Goal: Task Accomplishment & Management: Complete application form

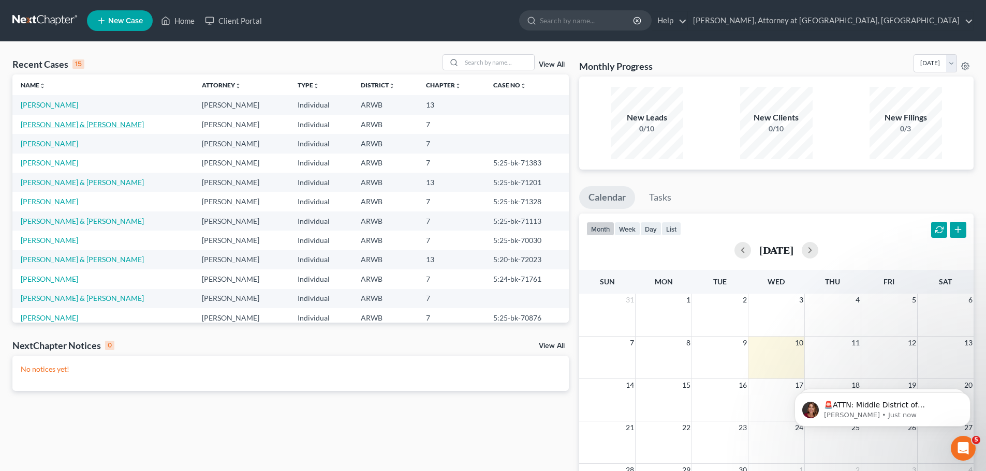
click at [57, 121] on link "[PERSON_NAME] & [PERSON_NAME]" at bounding box center [82, 124] width 123 height 9
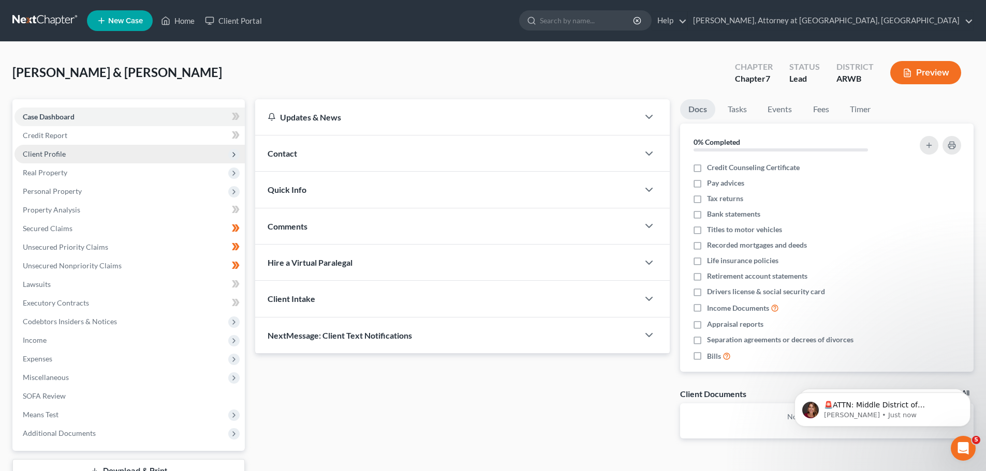
click at [52, 152] on span "Client Profile" at bounding box center [44, 154] width 43 height 9
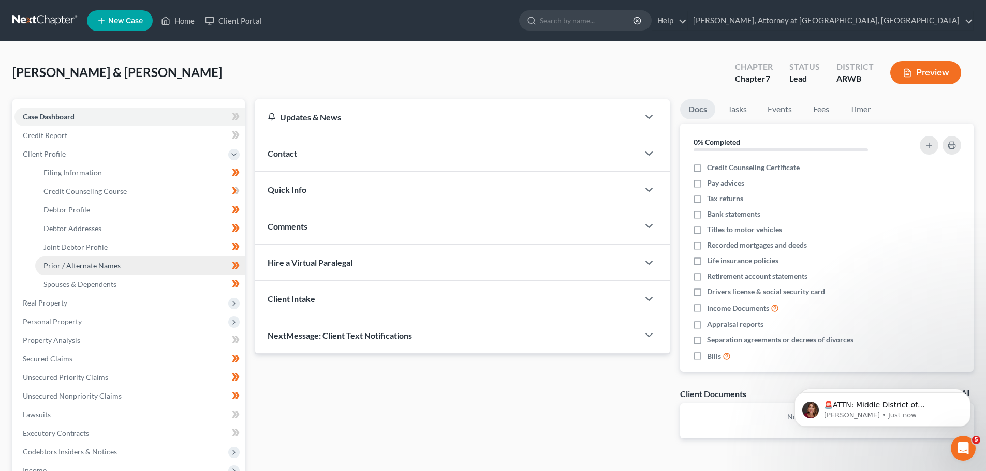
click at [61, 261] on span "Prior / Alternate Names" at bounding box center [81, 265] width 77 height 9
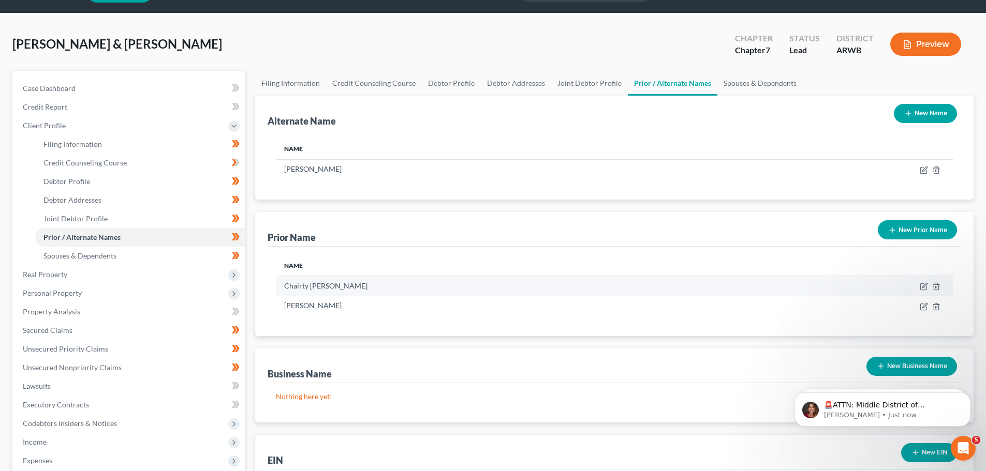
scroll to position [52, 0]
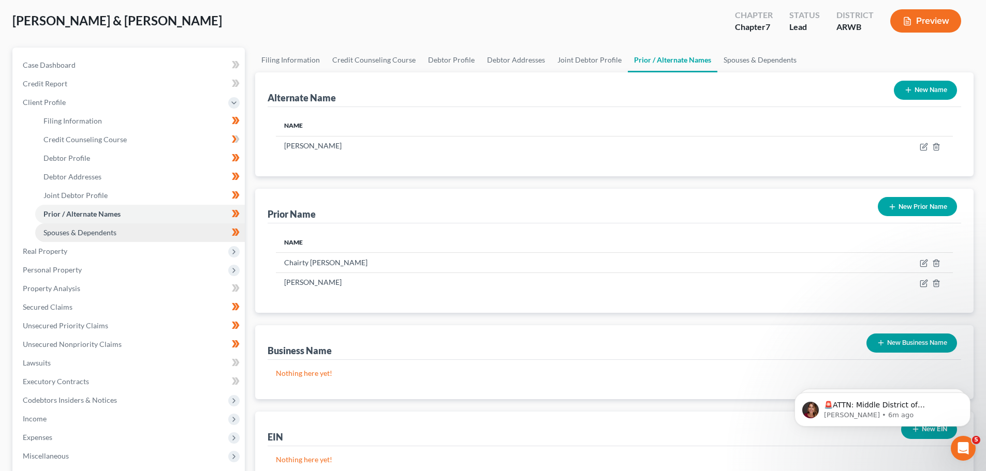
click at [113, 234] on span "Spouses & Dependents" at bounding box center [79, 232] width 73 height 9
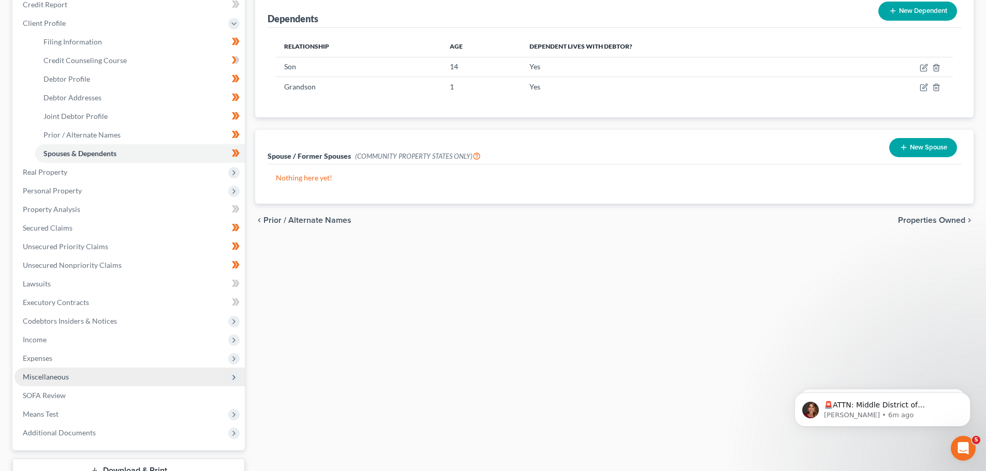
scroll to position [155, 0]
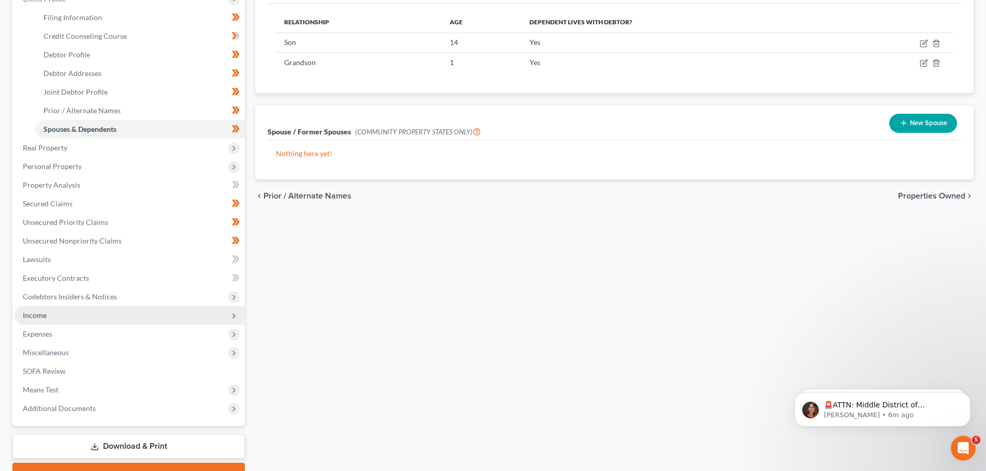
click at [38, 317] on span "Income" at bounding box center [35, 315] width 24 height 9
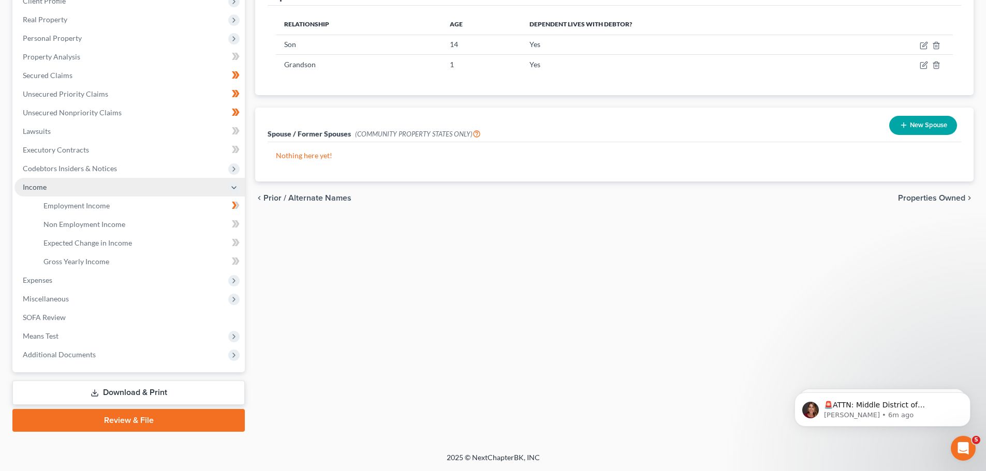
scroll to position [153, 0]
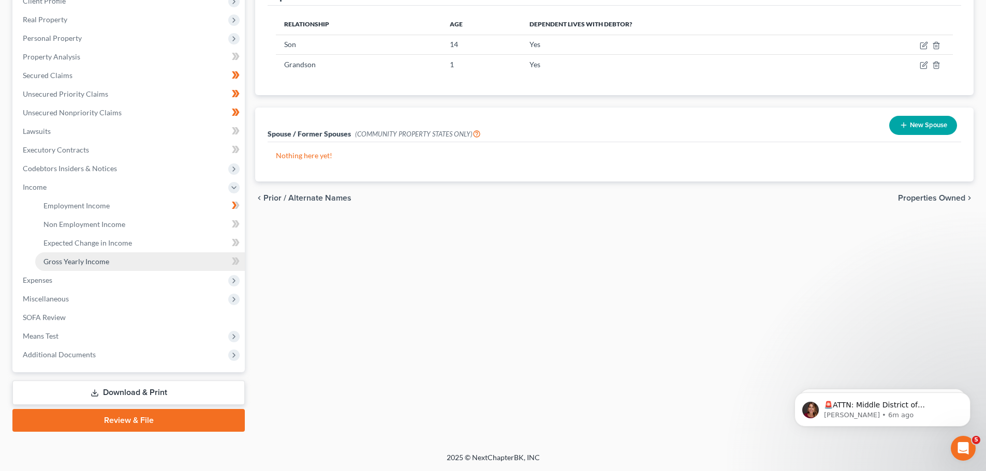
click at [68, 256] on link "Gross Yearly Income" at bounding box center [140, 262] width 210 height 19
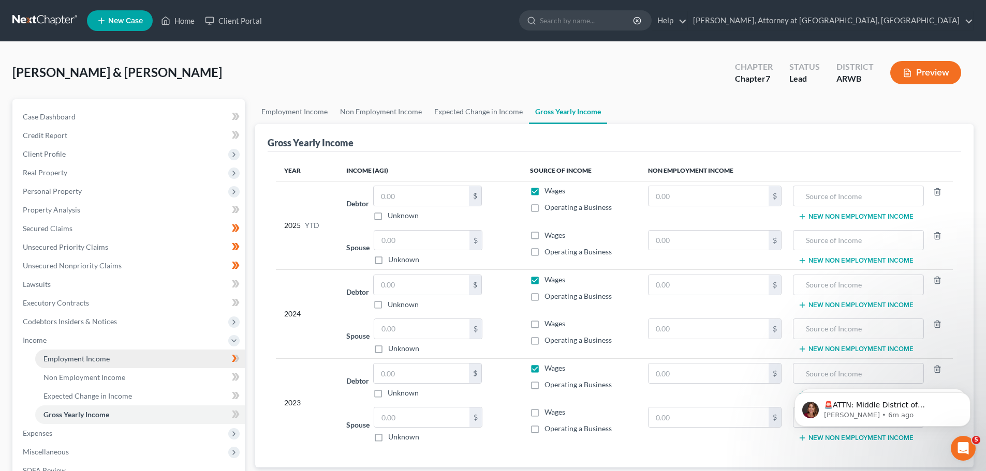
click at [84, 355] on span "Employment Income" at bounding box center [76, 358] width 66 height 9
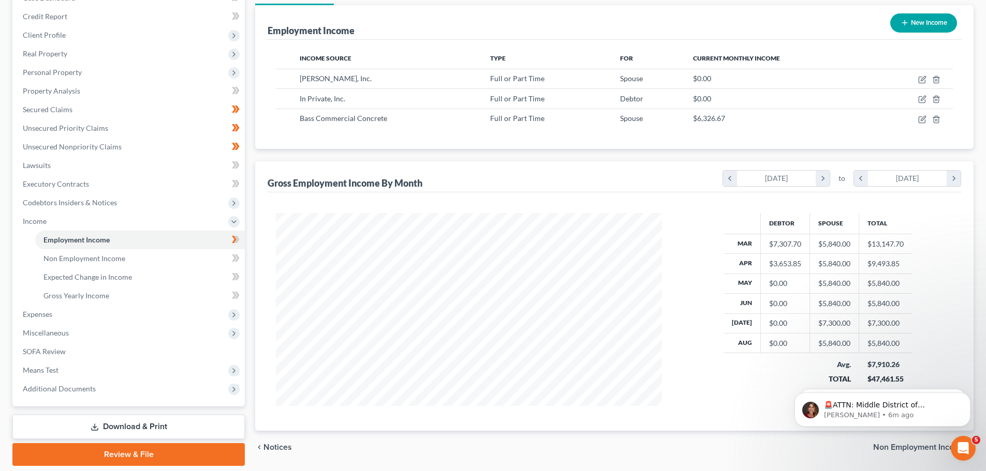
scroll to position [153, 0]
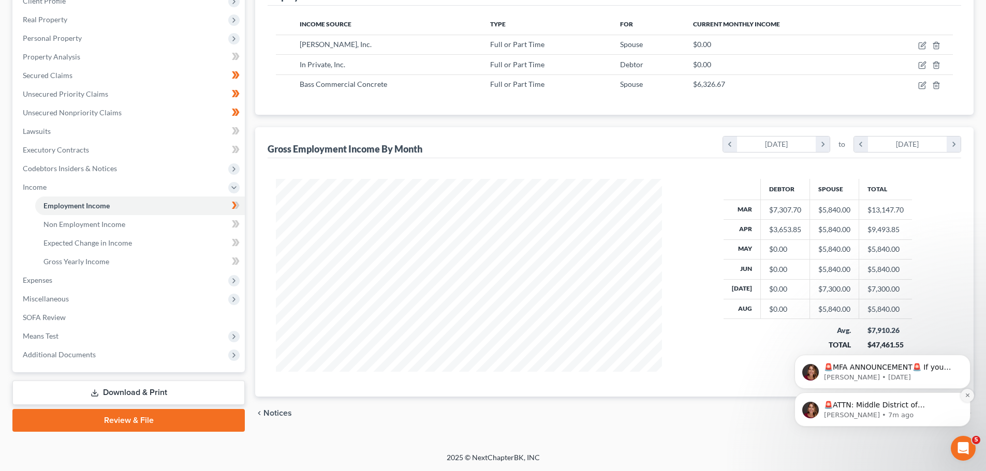
click at [966, 393] on icon "Dismiss notification" at bounding box center [968, 396] width 6 height 6
click at [966, 394] on icon "Dismiss notification" at bounding box center [968, 396] width 6 height 6
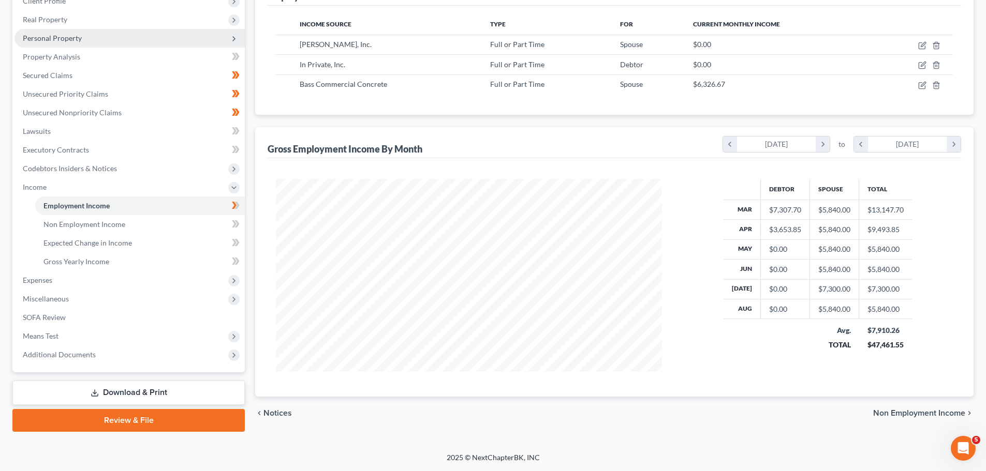
click at [55, 39] on span "Personal Property" at bounding box center [52, 38] width 59 height 9
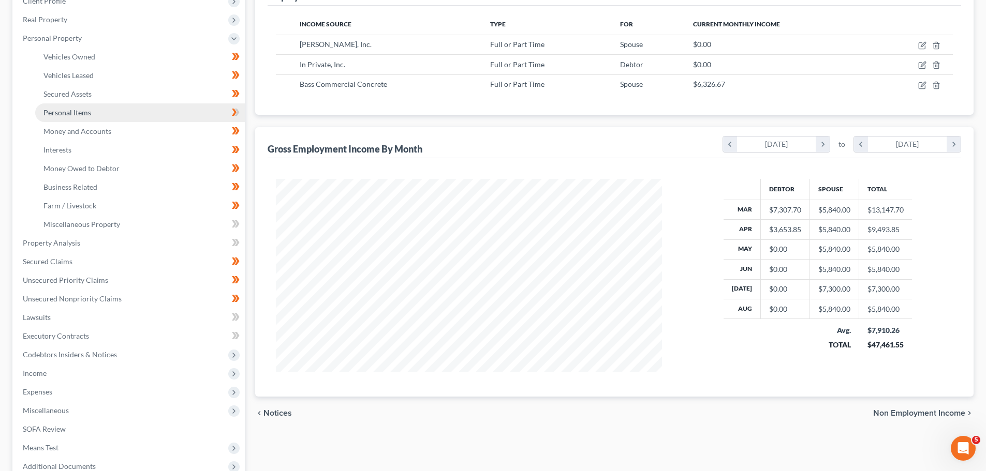
click at [78, 113] on span "Personal Items" at bounding box center [67, 112] width 48 height 9
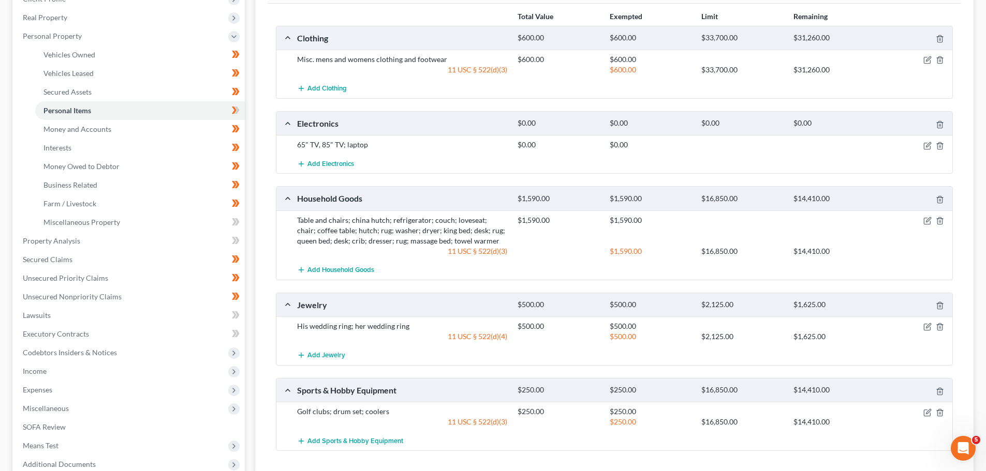
scroll to position [103, 0]
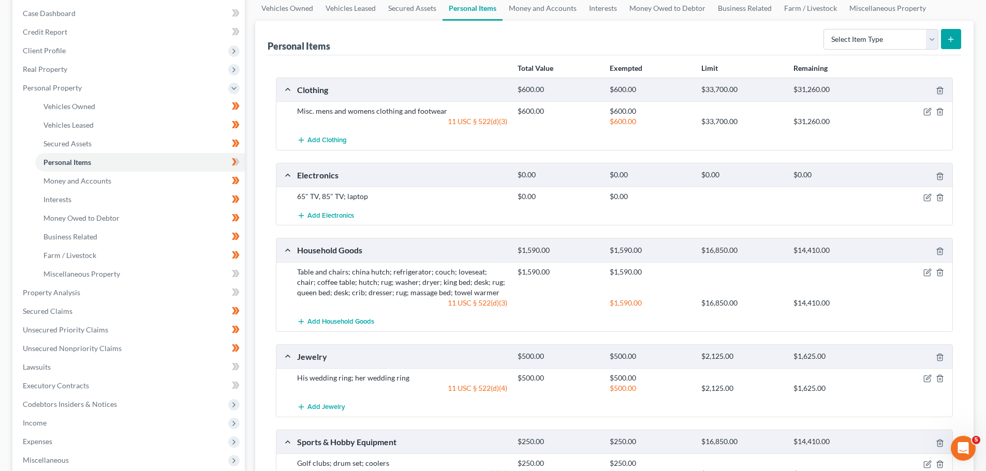
click at [475, 389] on div "11 USC § 522(d)(4)" at bounding box center [402, 388] width 220 height 10
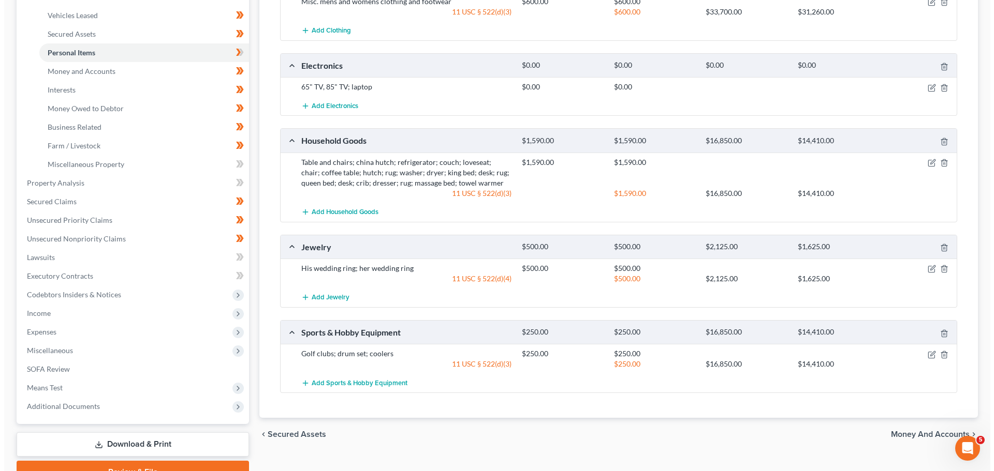
scroll to position [161, 0]
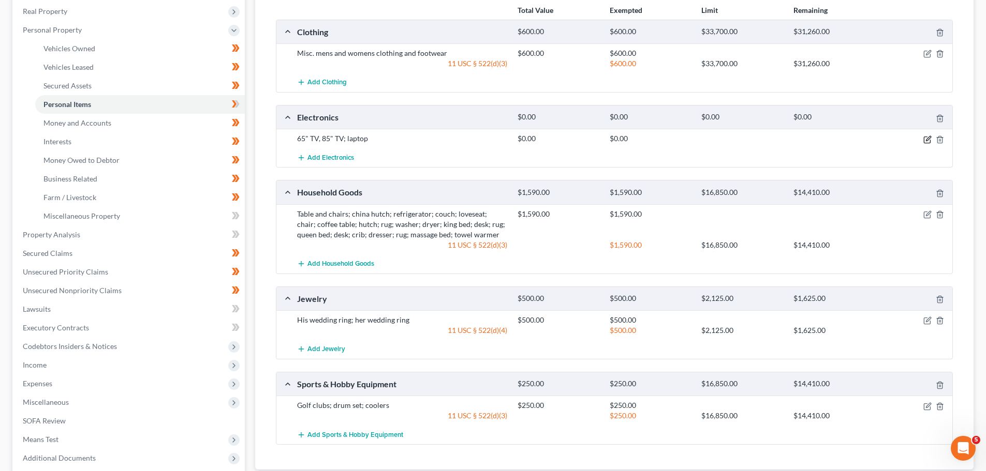
click at [926, 142] on icon "button" at bounding box center [927, 140] width 8 height 8
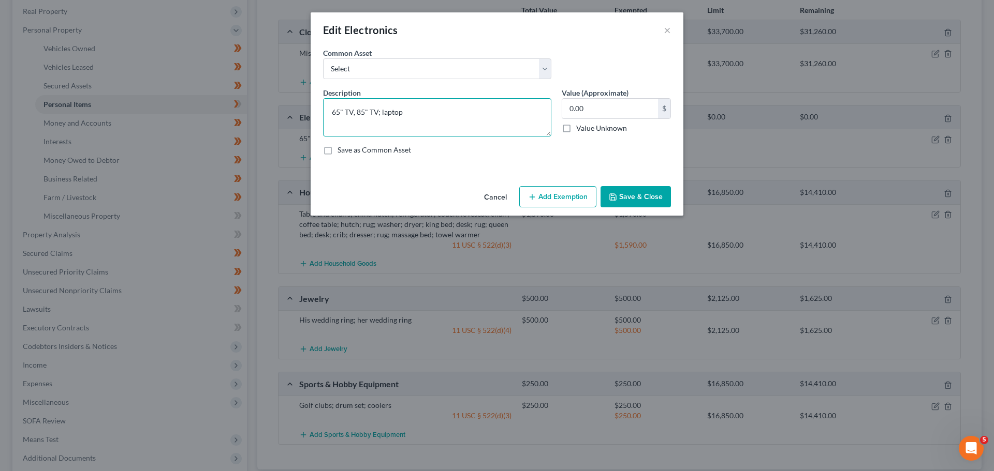
click at [409, 115] on textarea "65" TV, 85" TV; laptop" at bounding box center [437, 117] width 228 height 38
click at [363, 122] on textarea "65" TV, 85" TV; laptop; hydro facial machine; high frequency machine;" at bounding box center [437, 117] width 228 height 38
type textarea "65" TV, 85" TV; laptop; hydro facial machine; high frequency machine; PlayStati…"
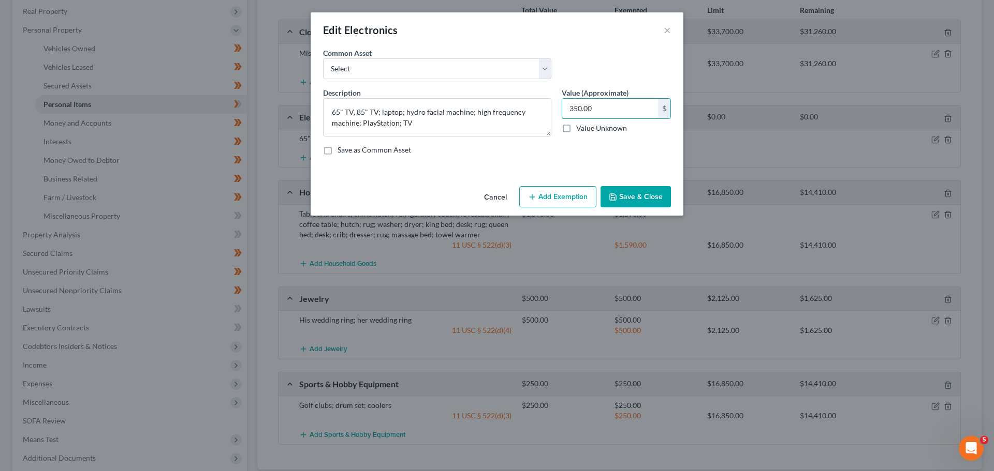
type input "350.00"
click at [559, 199] on button "Add Exemption" at bounding box center [557, 197] width 77 height 22
select select "2"
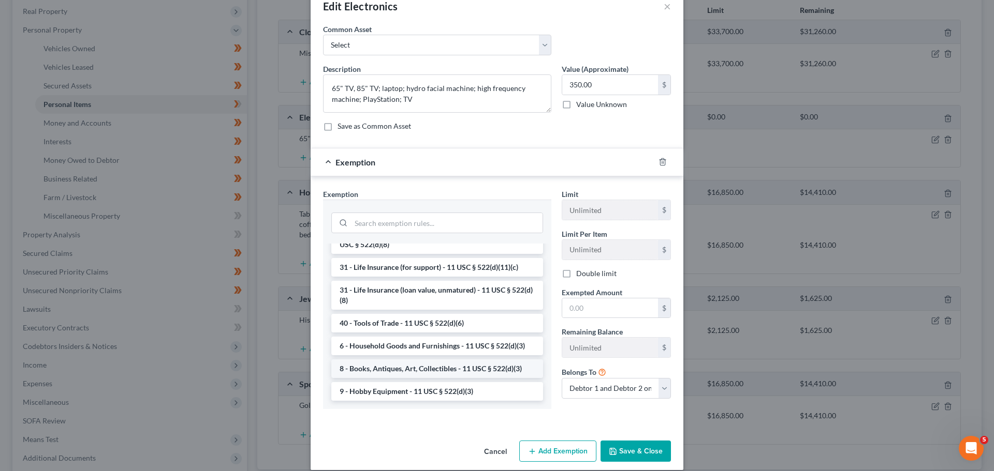
scroll to position [35, 0]
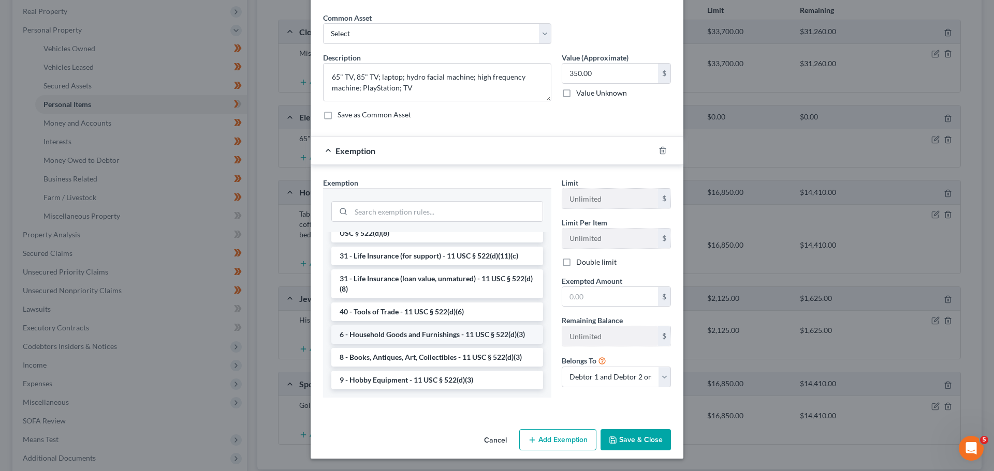
click at [383, 333] on li "6 - Household Goods and Furnishings - 11 USC § 522(d)(3)" at bounding box center [437, 334] width 212 height 19
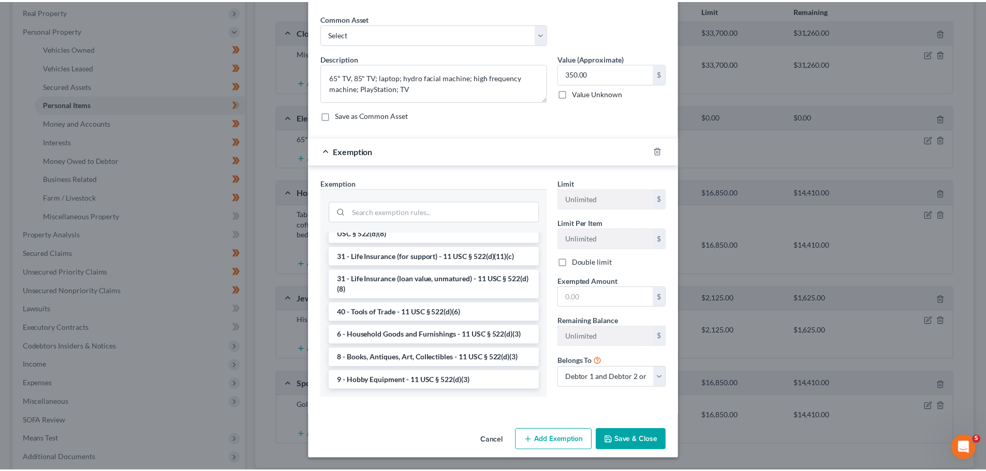
scroll to position [25, 0]
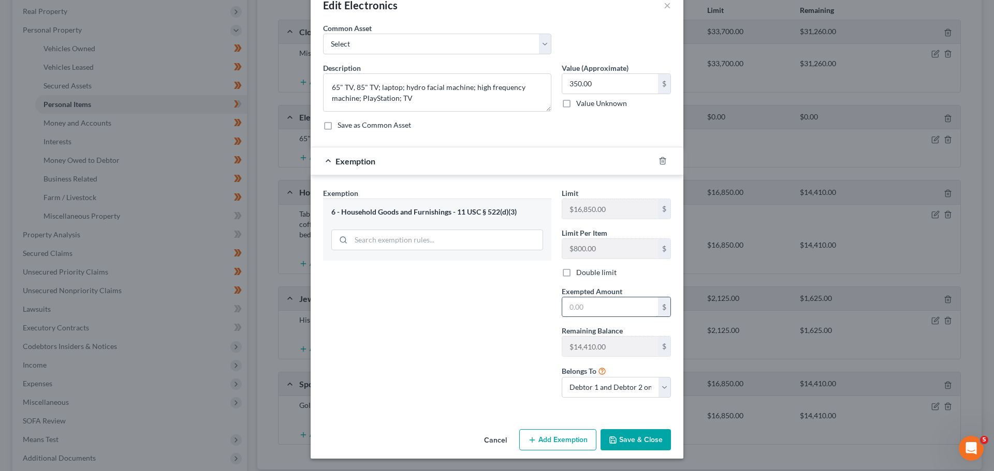
click at [583, 309] on input "text" at bounding box center [610, 308] width 96 height 20
type input "350.00"
click at [634, 436] on button "Save & Close" at bounding box center [635, 440] width 70 height 22
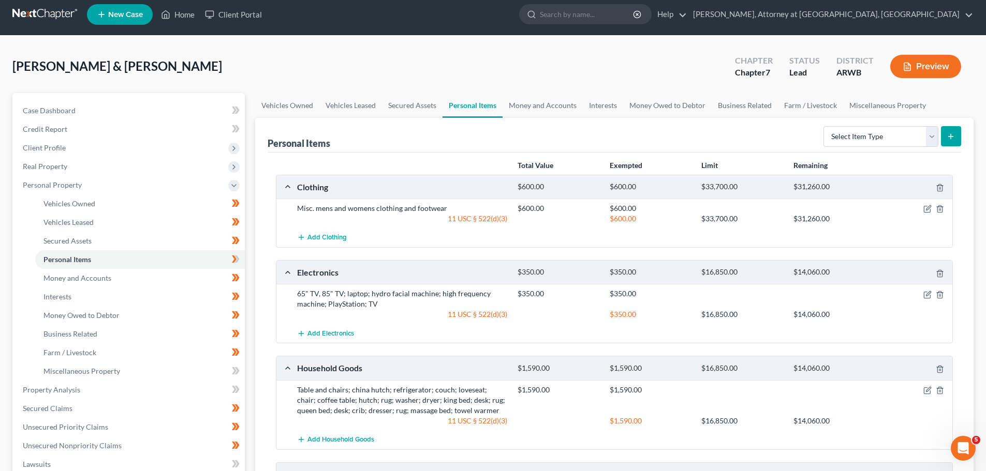
scroll to position [213, 0]
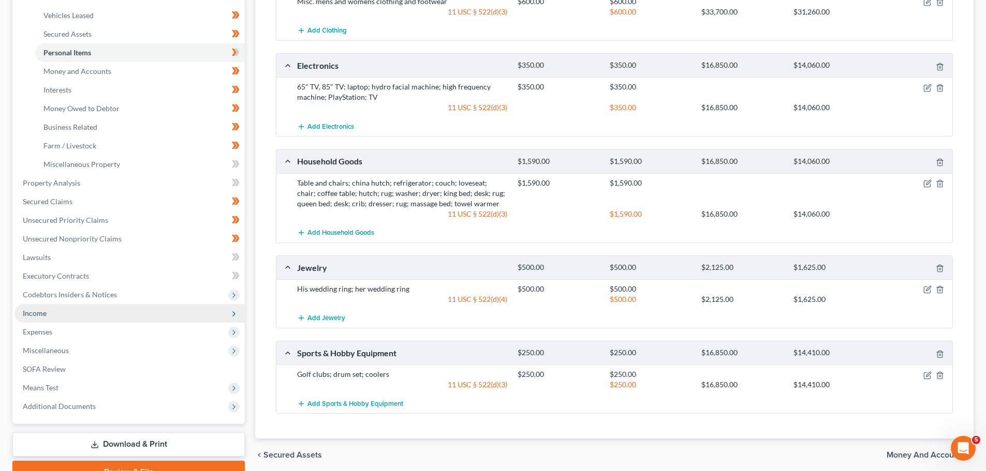
click at [33, 312] on span "Income" at bounding box center [35, 313] width 24 height 9
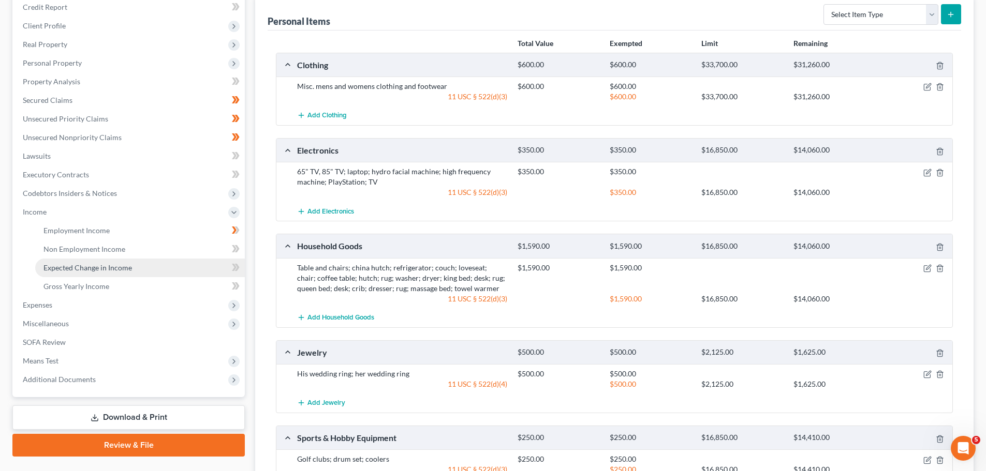
scroll to position [6, 0]
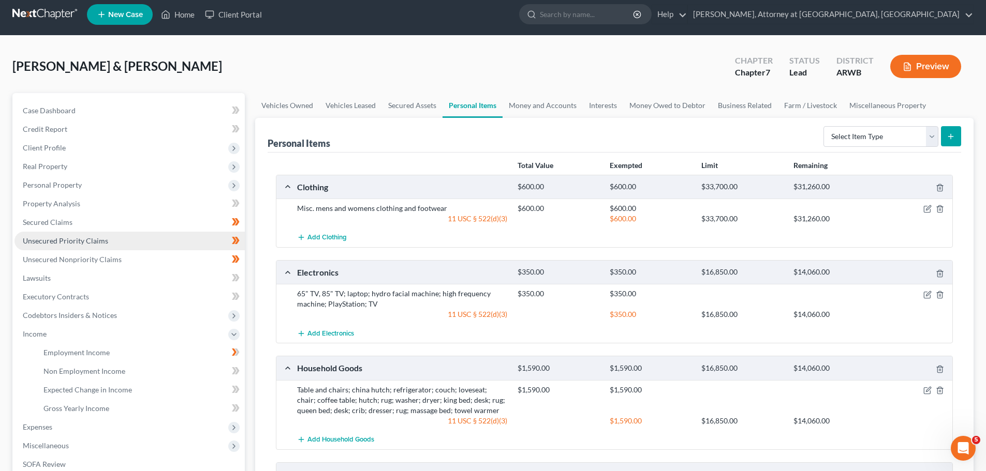
click at [54, 240] on span "Unsecured Priority Claims" at bounding box center [65, 240] width 85 height 9
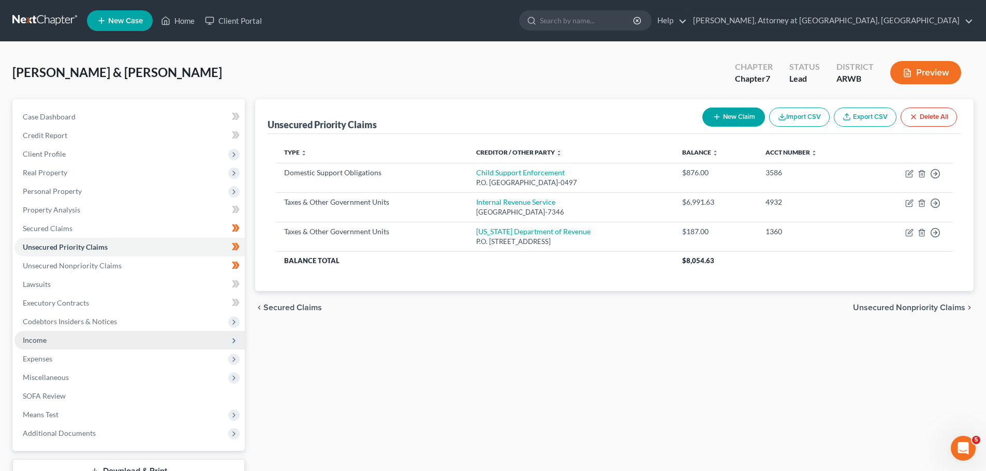
click at [40, 340] on span "Income" at bounding box center [35, 340] width 24 height 9
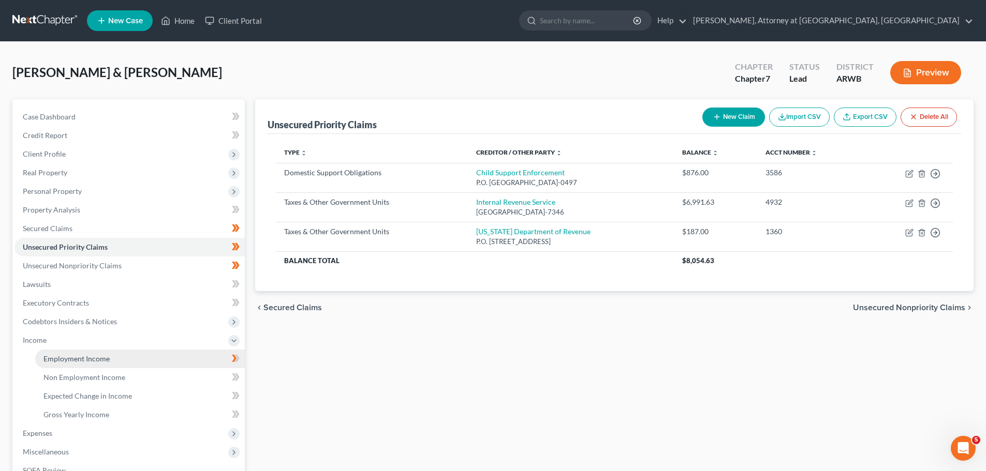
click at [54, 355] on span "Employment Income" at bounding box center [76, 358] width 66 height 9
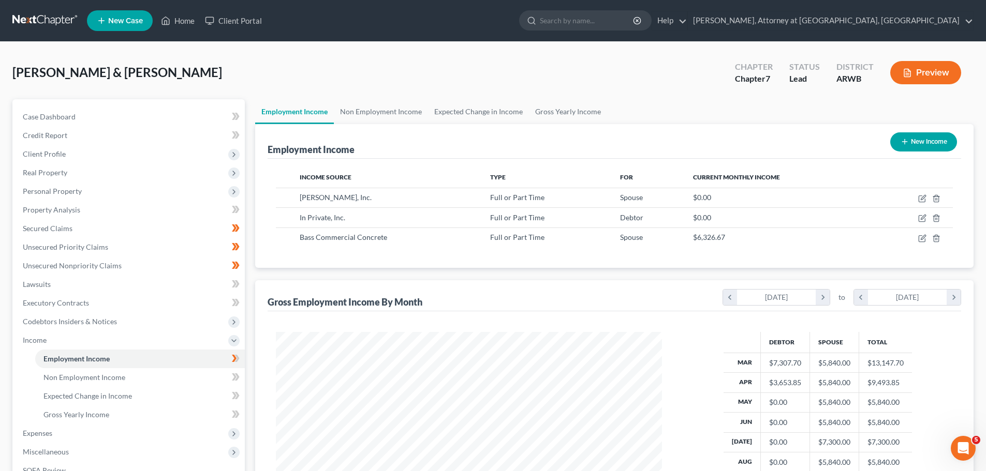
click at [909, 76] on icon "button" at bounding box center [906, 72] width 9 height 9
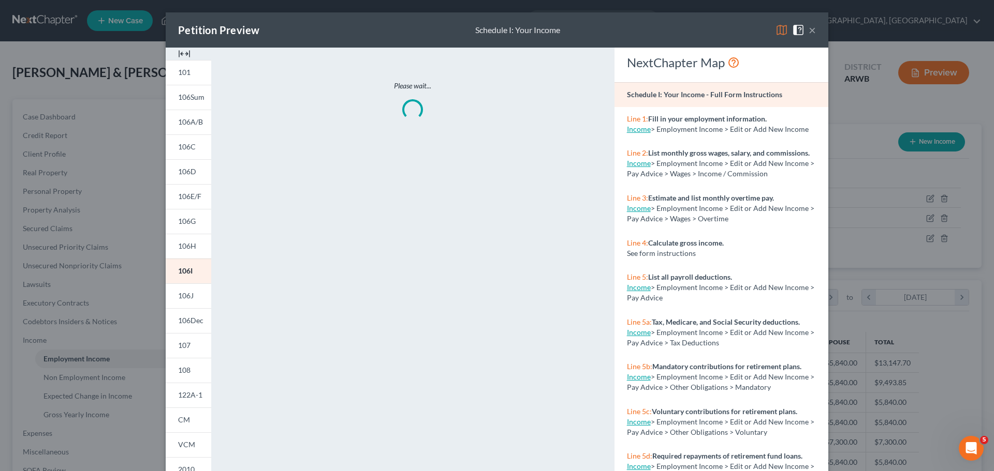
click at [775, 32] on img at bounding box center [781, 30] width 12 height 12
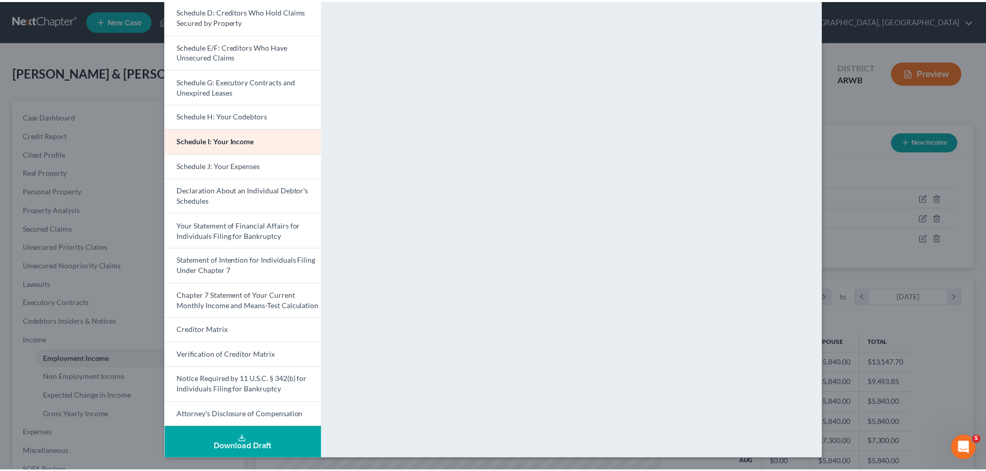
scroll to position [0, 0]
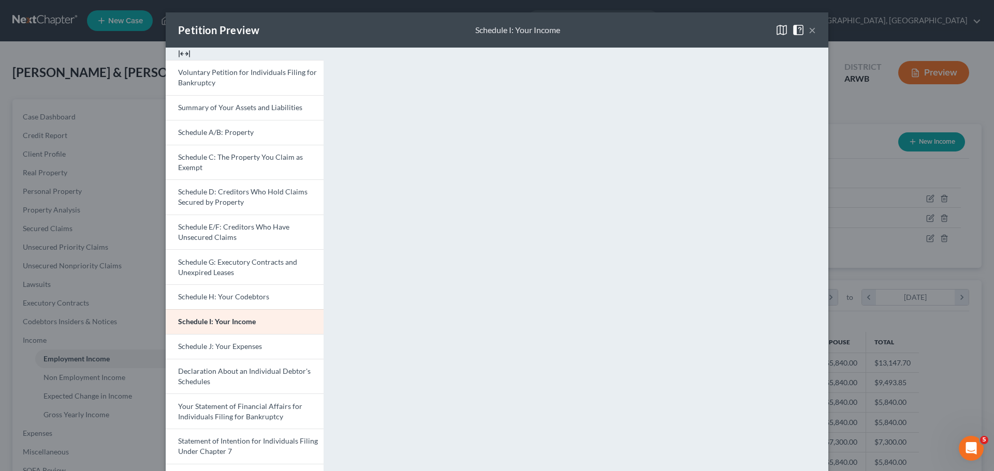
click at [809, 30] on button "×" at bounding box center [811, 30] width 7 height 12
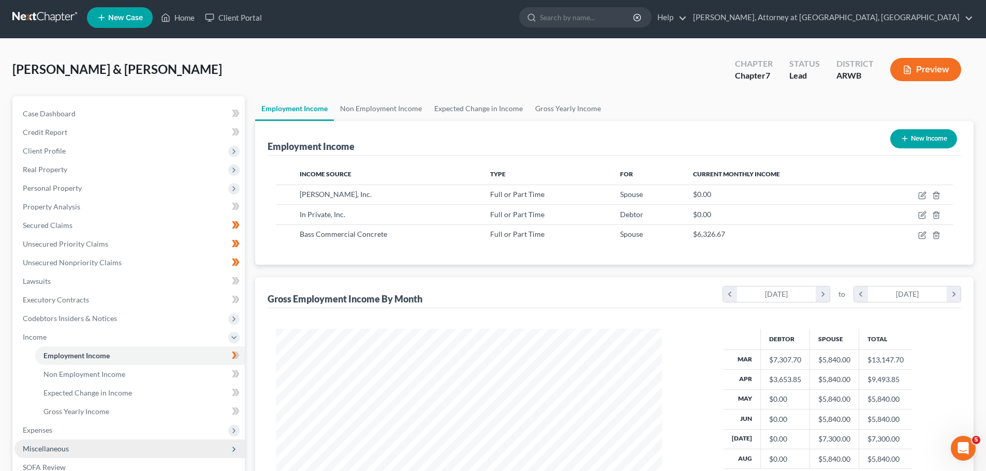
scroll to position [153, 0]
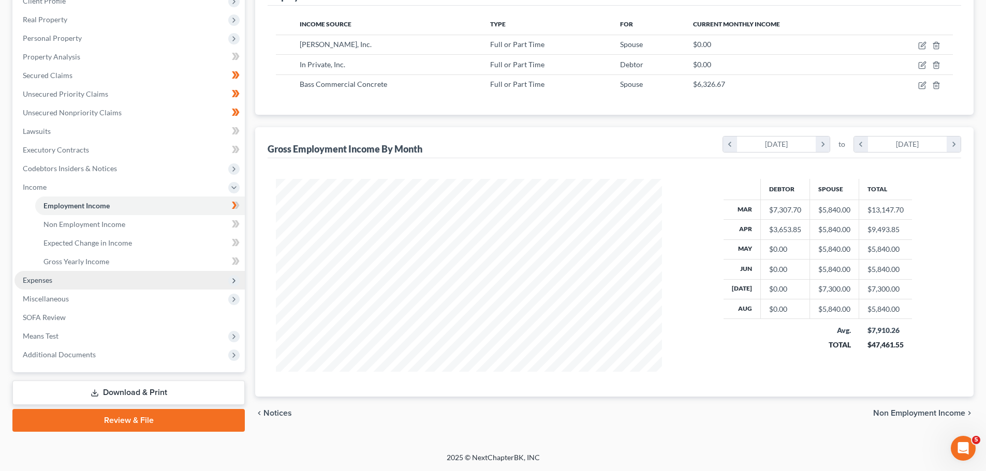
click at [46, 277] on span "Expenses" at bounding box center [37, 280] width 29 height 9
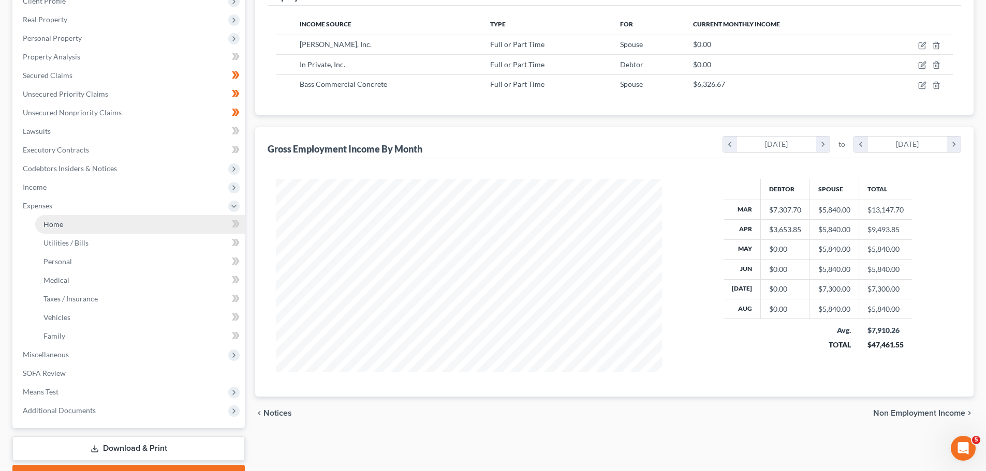
click at [50, 228] on link "Home" at bounding box center [140, 224] width 210 height 19
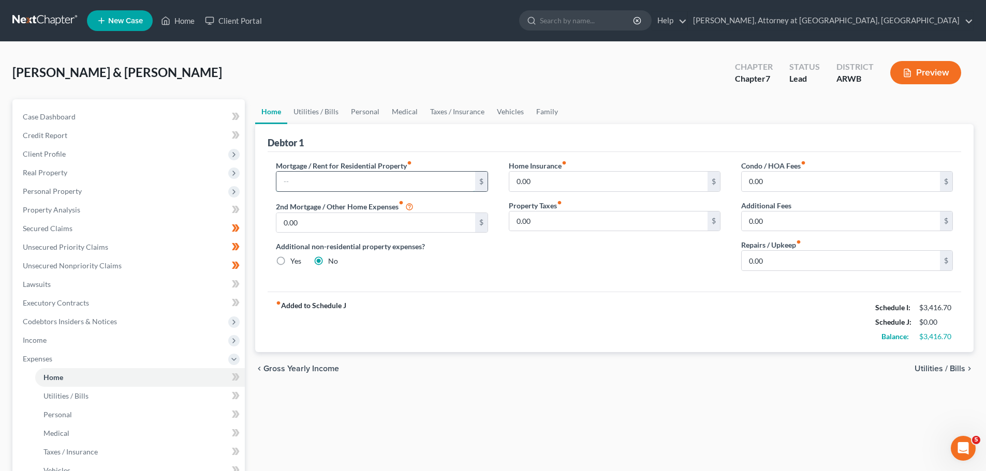
click at [320, 181] on input "text" at bounding box center [375, 182] width 198 height 20
type input "1,894.22"
click at [767, 187] on input "0.00" at bounding box center [841, 182] width 198 height 20
type input "40.00"
click at [319, 111] on link "Utilities / Bills" at bounding box center [315, 111] width 57 height 25
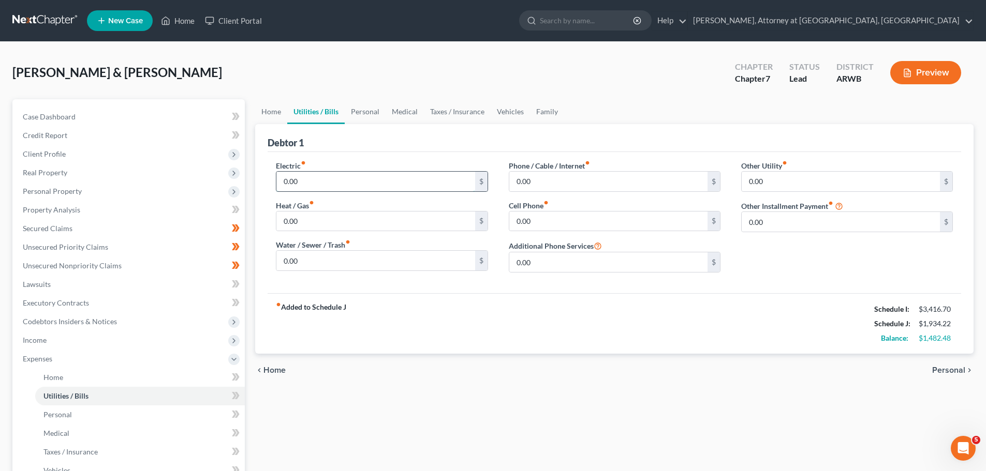
click at [307, 189] on input "0.00" at bounding box center [375, 182] width 198 height 20
type input "190.00"
click at [344, 259] on input "0.00" at bounding box center [375, 261] width 198 height 20
type input "95.00"
click at [547, 186] on input "0.00" at bounding box center [608, 182] width 198 height 20
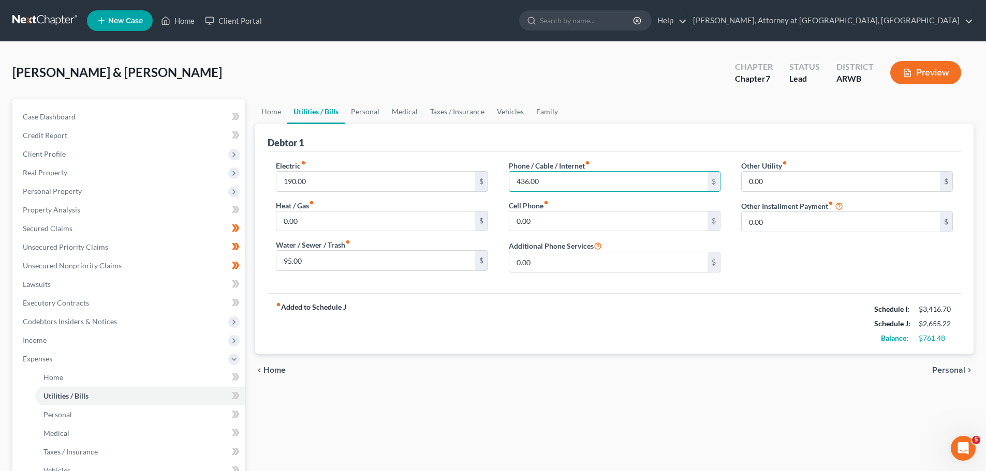
type input "436.00"
type input "115.00"
click at [375, 338] on div "fiber_manual_record Added to Schedule J Schedule I: $3,416.70 Schedule J: $2,67…" at bounding box center [614, 323] width 693 height 61
click at [357, 116] on link "Personal" at bounding box center [365, 111] width 41 height 25
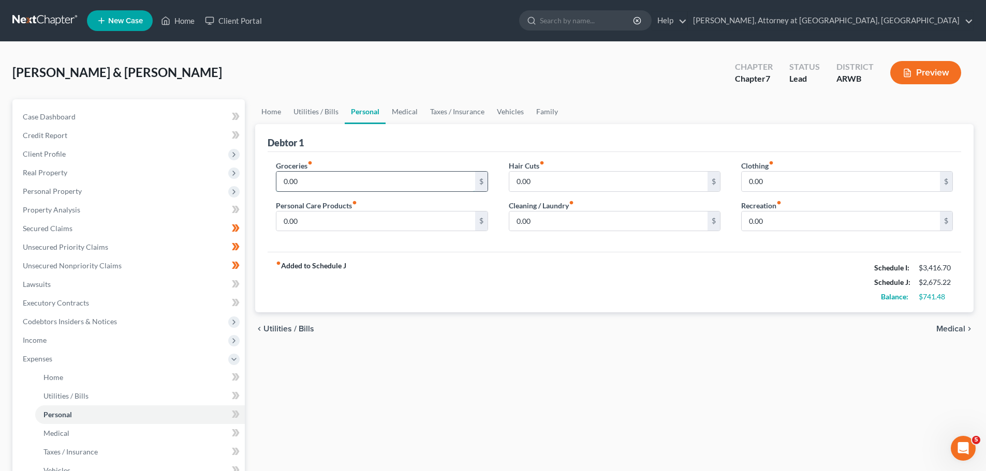
click at [301, 180] on input "0.00" at bounding box center [375, 182] width 198 height 20
type input "1,346.00"
click at [792, 183] on input "0.00" at bounding box center [841, 182] width 198 height 20
type input "276.00"
click at [302, 224] on input "0.00" at bounding box center [375, 222] width 198 height 20
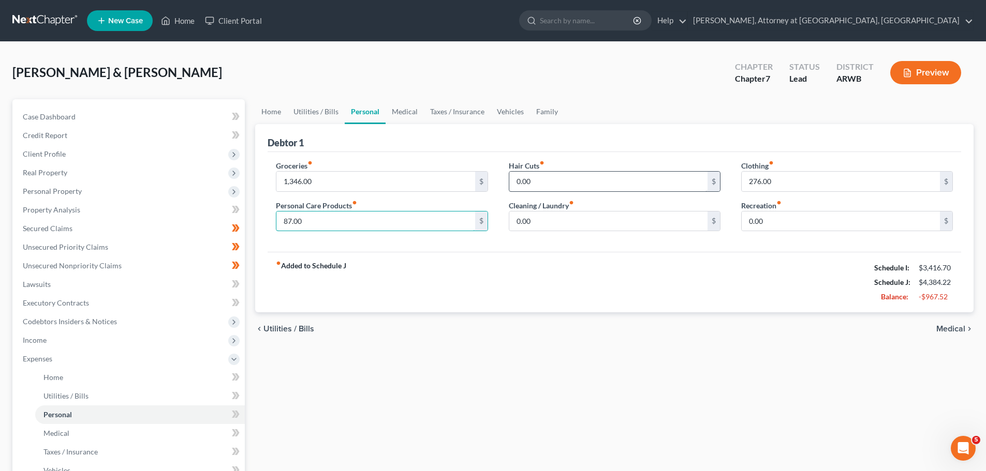
type input "87.00"
click at [542, 191] on input "0.00" at bounding box center [608, 182] width 198 height 20
type input "30.00"
click at [401, 113] on link "Medical" at bounding box center [405, 111] width 38 height 25
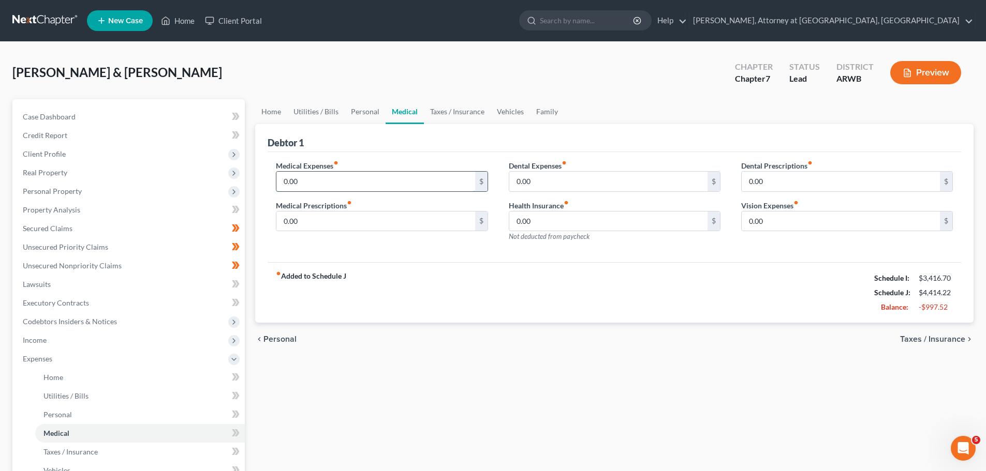
click at [297, 179] on input "0.00" at bounding box center [375, 182] width 198 height 20
drag, startPoint x: 315, startPoint y: 189, endPoint x: 308, endPoint y: 183, distance: 8.4
click at [314, 189] on input "0.00" at bounding box center [375, 182] width 198 height 20
type input "336.00"
click at [445, 109] on link "Taxes / Insurance" at bounding box center [457, 111] width 67 height 25
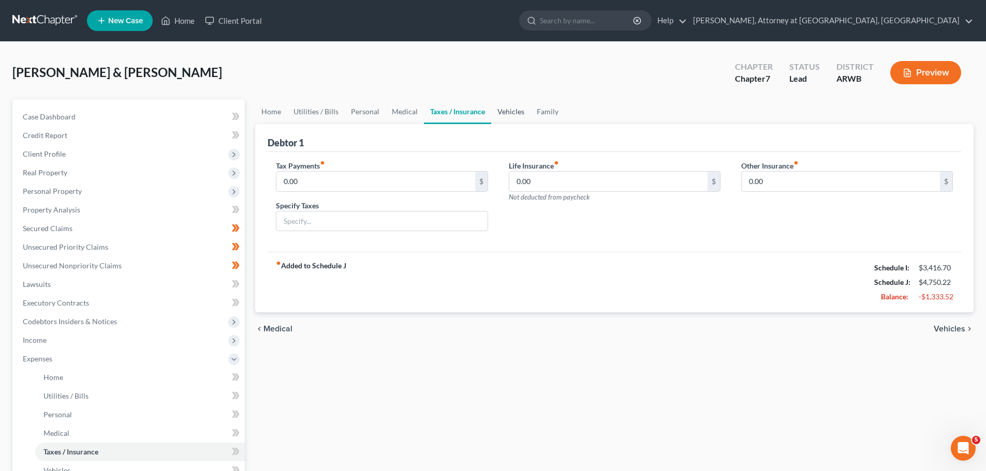
click at [509, 113] on link "Vehicles" at bounding box center [510, 111] width 39 height 25
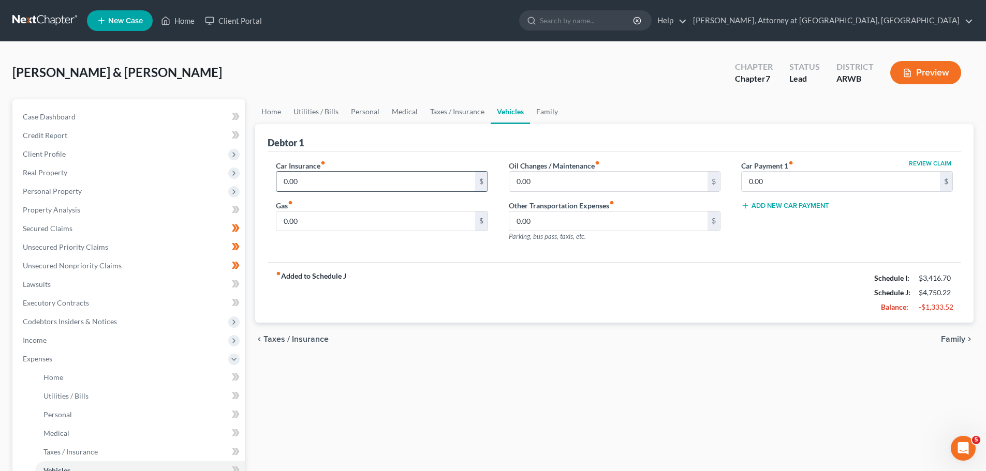
click at [316, 184] on input "0.00" at bounding box center [375, 182] width 198 height 20
type input "270.07"
click at [534, 182] on input "0.00" at bounding box center [608, 182] width 198 height 20
type input "362.00"
click at [335, 220] on input "0.00" at bounding box center [375, 222] width 198 height 20
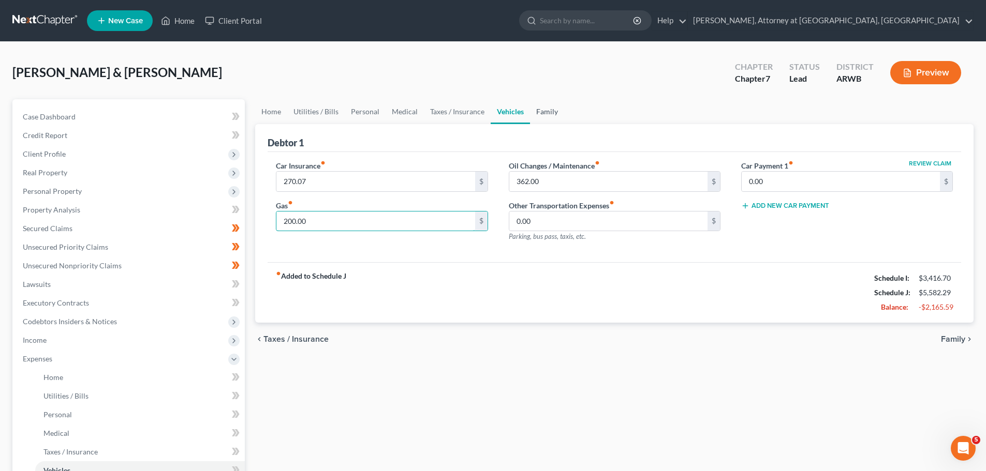
type input "200.00"
click at [547, 109] on link "Family" at bounding box center [547, 111] width 34 height 25
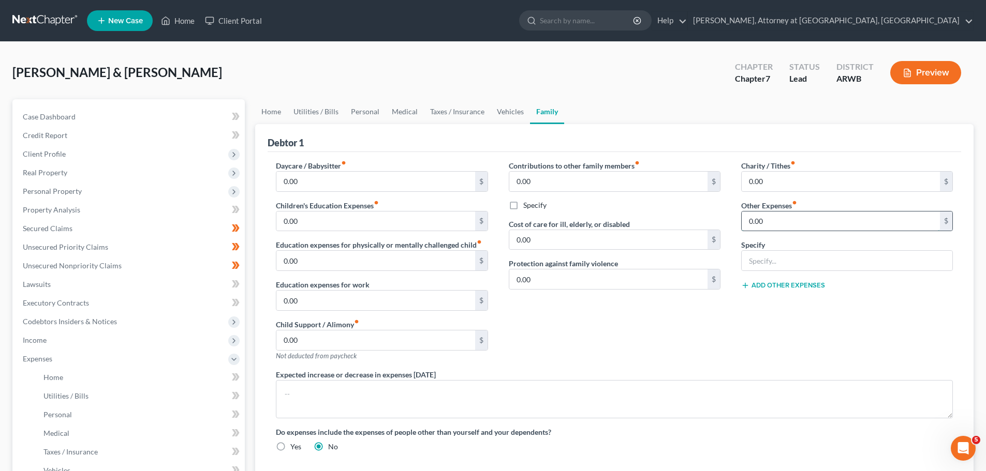
click at [758, 221] on input "0.00" at bounding box center [841, 222] width 198 height 20
type input "838.00"
click at [801, 265] on input "text" at bounding box center [847, 261] width 211 height 20
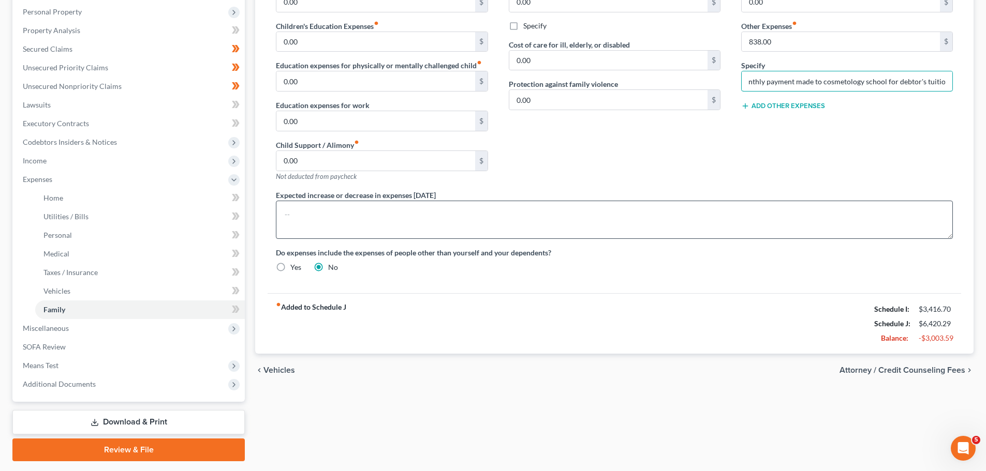
scroll to position [155, 0]
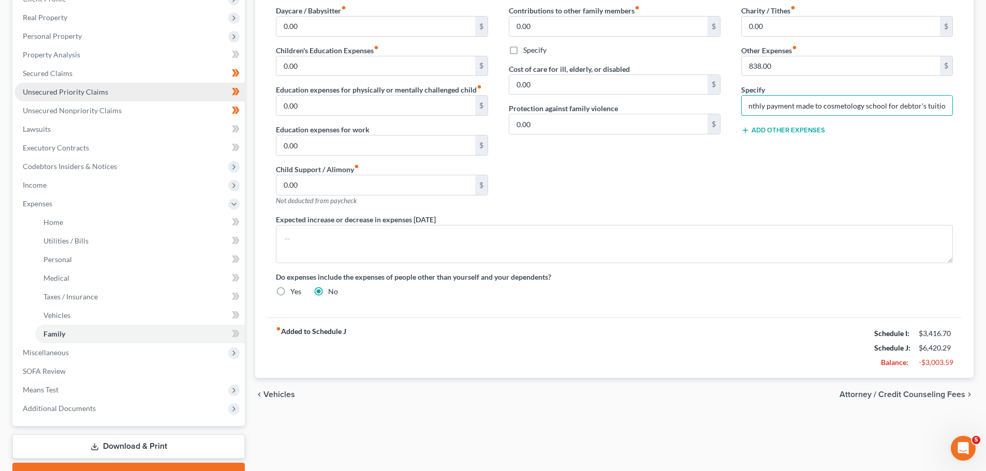
type input "Monthly payment made to cosmetology school for debtor's tuition"
click at [63, 92] on span "Unsecured Priority Claims" at bounding box center [65, 91] width 85 height 9
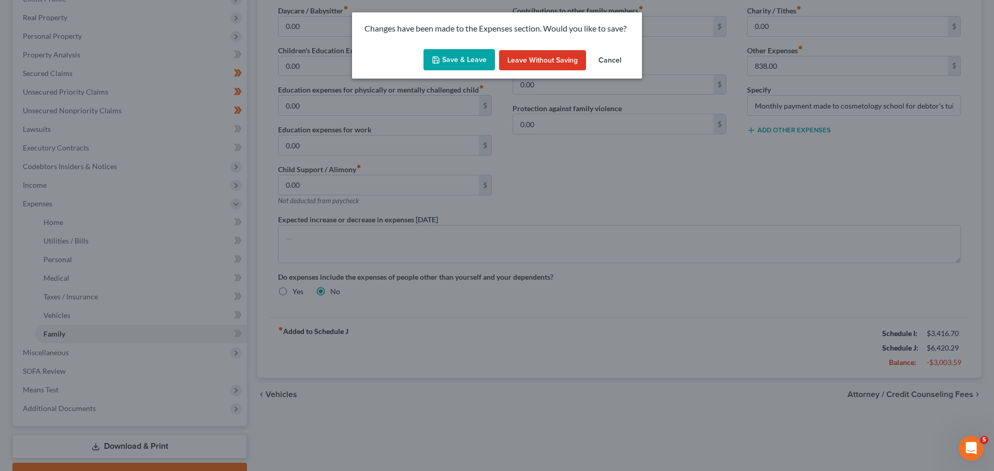
click at [449, 59] on button "Save & Leave" at bounding box center [458, 60] width 71 height 22
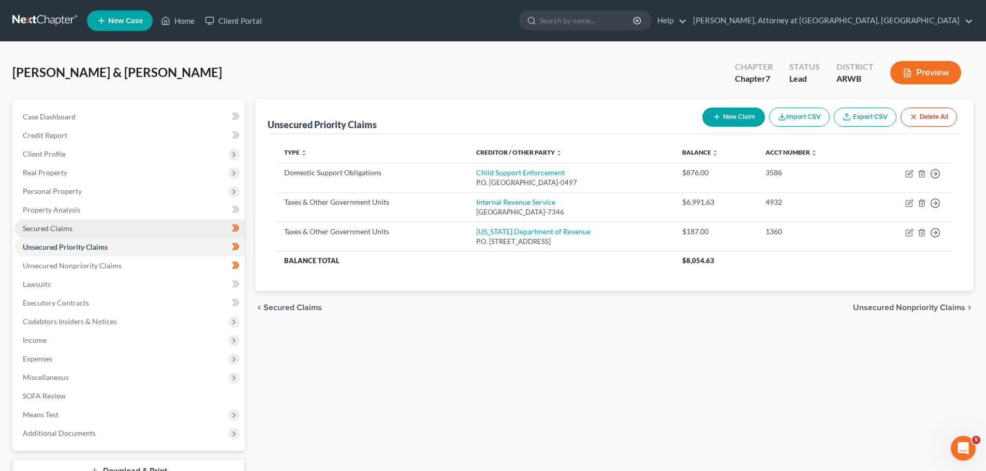
click at [55, 222] on link "Secured Claims" at bounding box center [129, 228] width 230 height 19
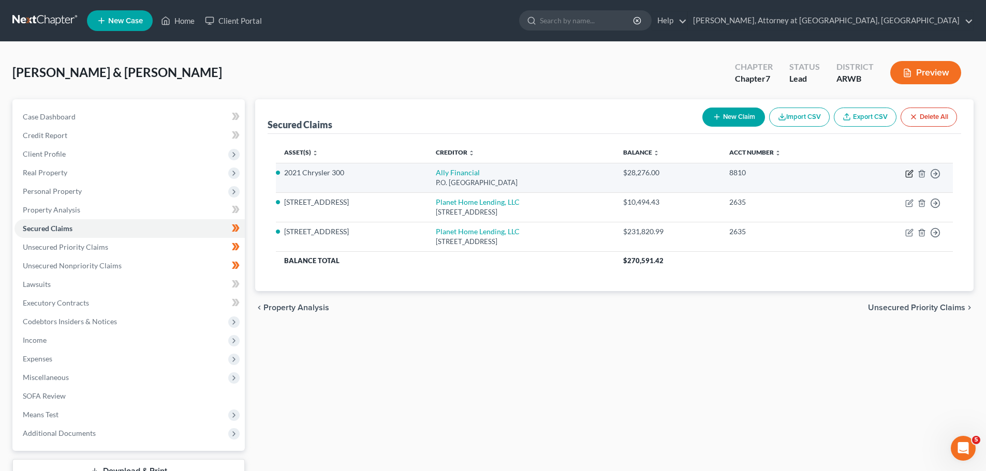
click at [906, 172] on icon "button" at bounding box center [909, 174] width 6 height 6
select select "24"
select select "6"
select select "2"
select select "0"
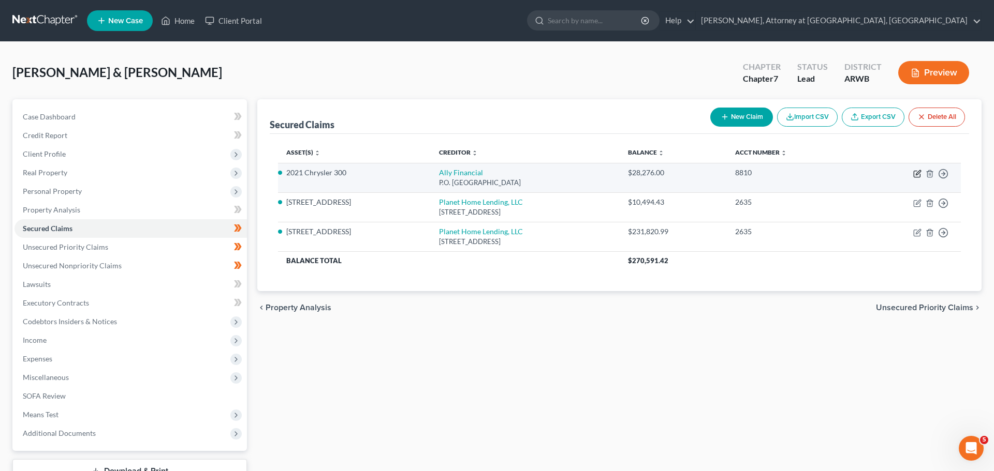
select select "2"
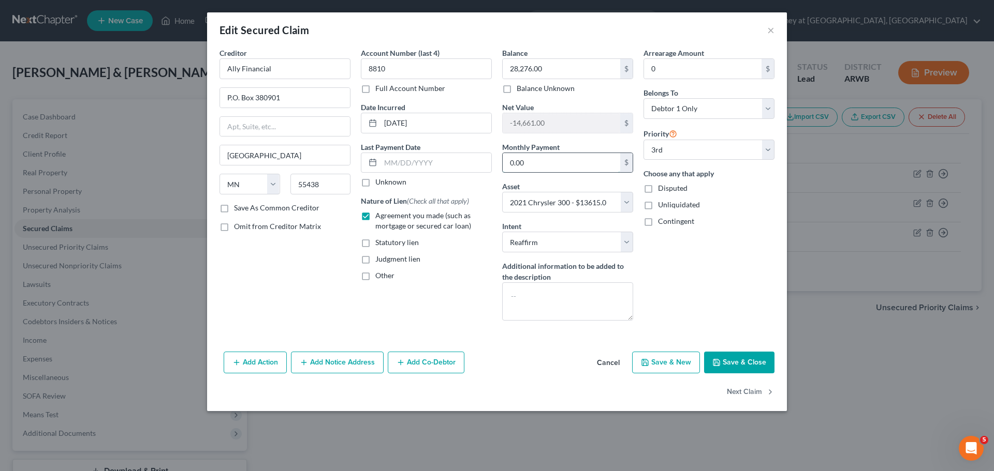
click at [528, 162] on input "0.00" at bounding box center [560, 163] width 117 height 20
type input "697.47"
click at [743, 363] on button "Save & Close" at bounding box center [739, 363] width 70 height 22
select select "6"
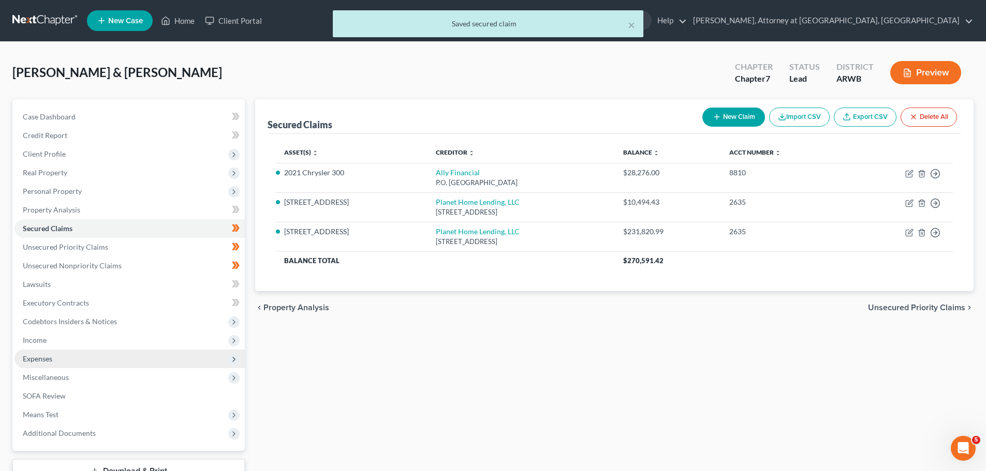
click at [50, 356] on span "Expenses" at bounding box center [37, 358] width 29 height 9
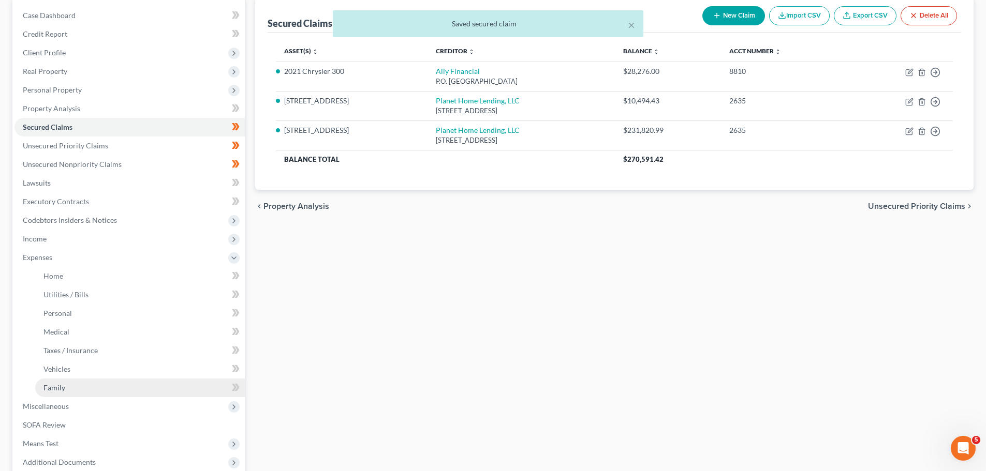
scroll to position [103, 0]
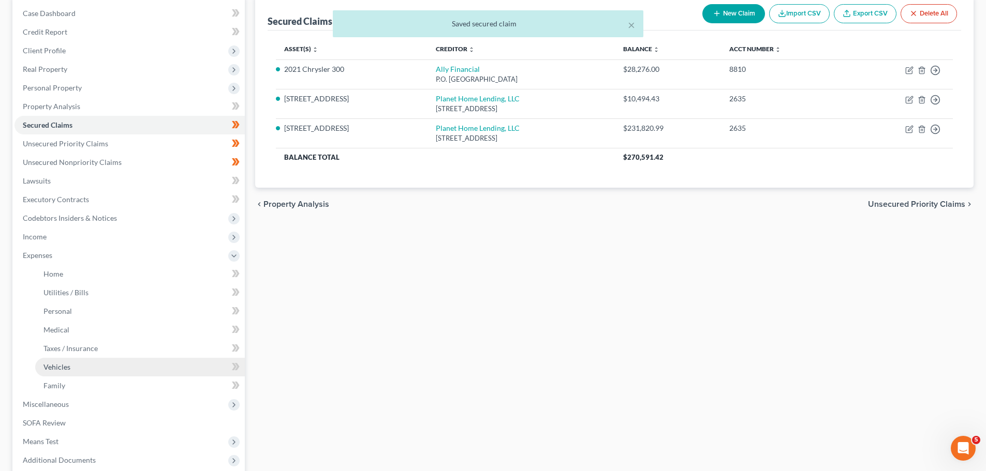
click at [59, 372] on link "Vehicles" at bounding box center [140, 367] width 210 height 19
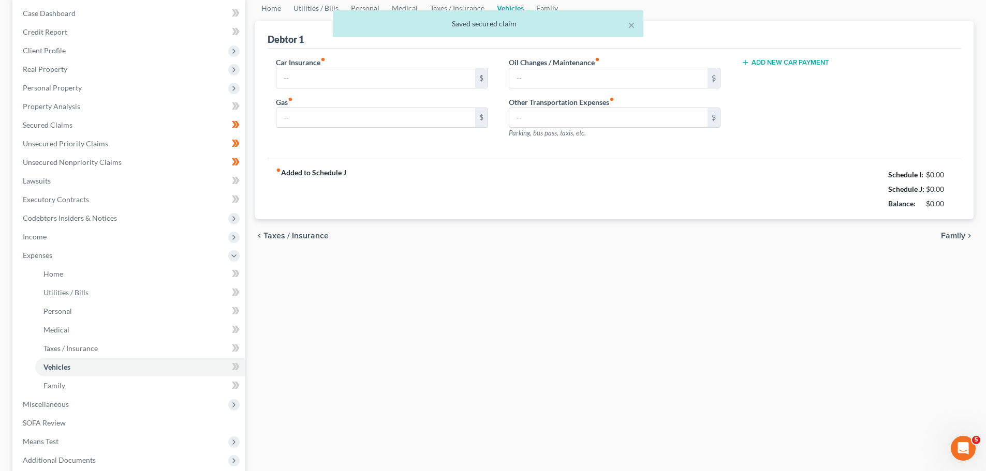
scroll to position [1, 0]
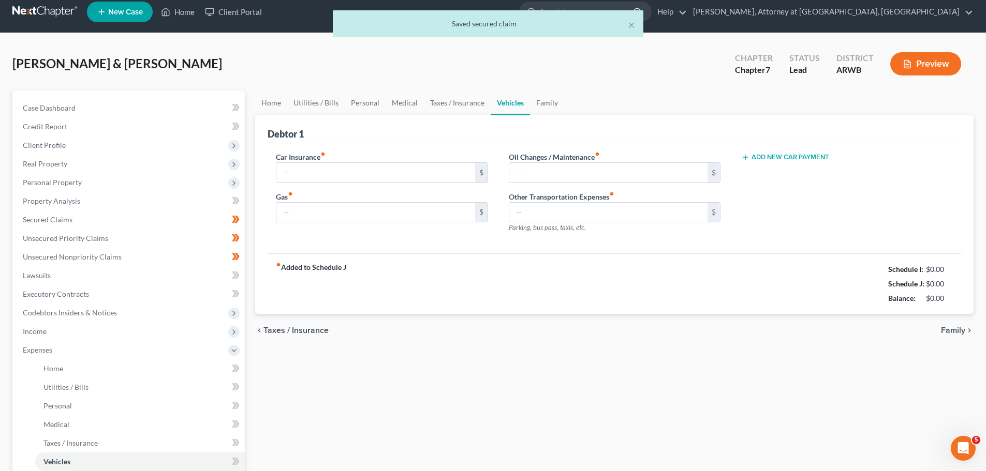
type input "270.07"
type input "200.00"
type input "362.00"
type input "0.00"
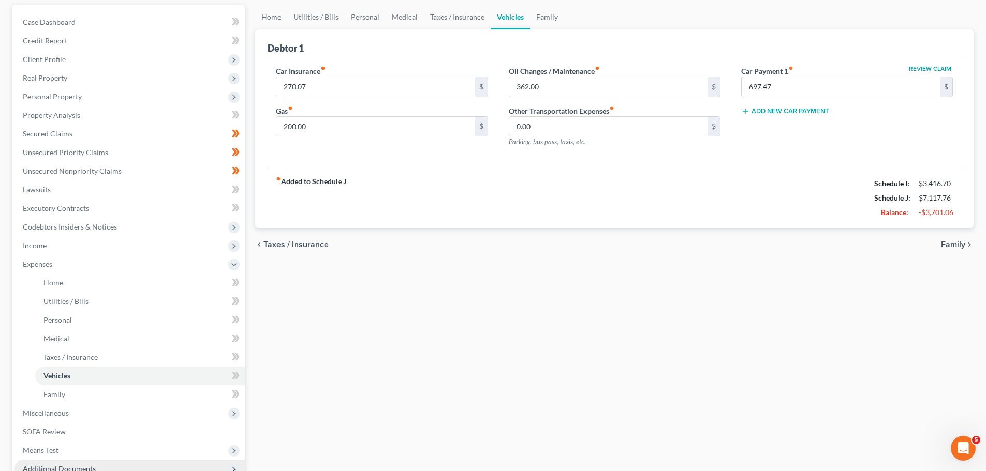
scroll to position [103, 0]
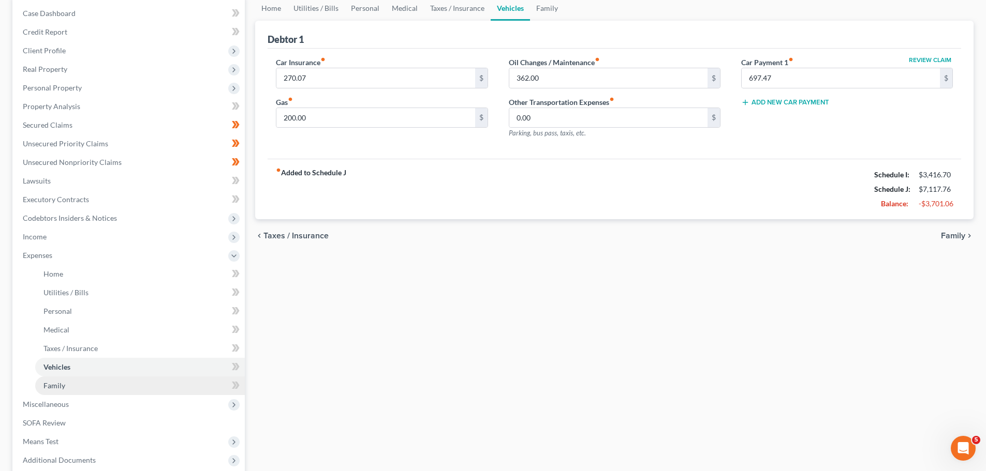
click at [55, 390] on span "Family" at bounding box center [54, 385] width 22 height 9
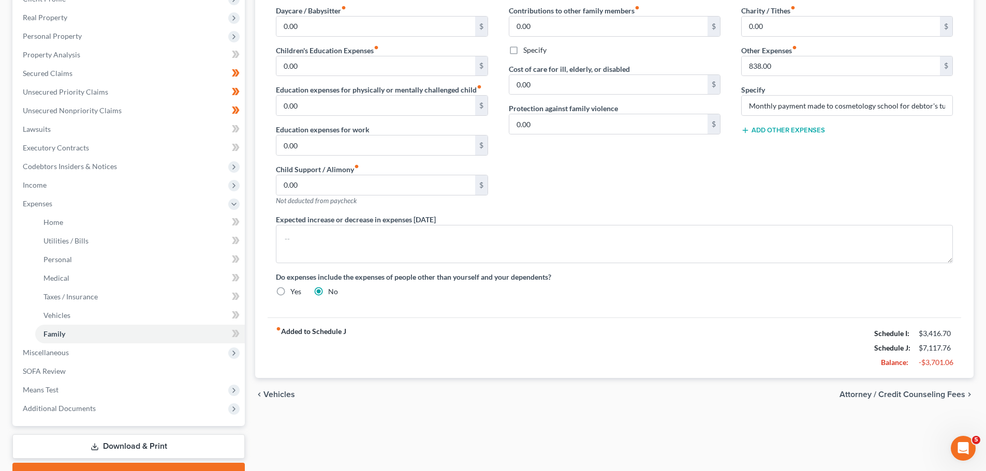
scroll to position [209, 0]
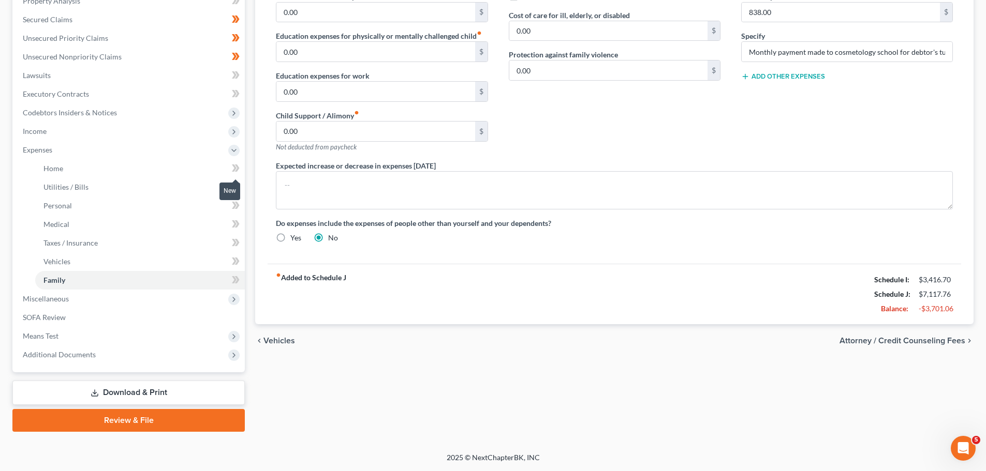
click at [239, 165] on icon at bounding box center [236, 168] width 8 height 13
click at [239, 185] on icon at bounding box center [236, 187] width 8 height 13
click at [238, 204] on icon at bounding box center [237, 205] width 5 height 7
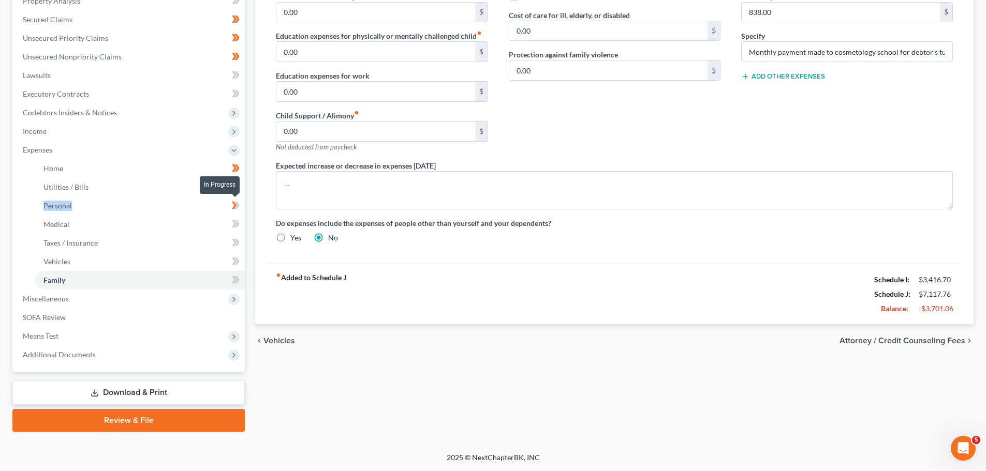
click at [238, 204] on icon at bounding box center [237, 205] width 5 height 7
click at [236, 224] on icon at bounding box center [234, 223] width 5 height 7
click at [238, 243] on icon at bounding box center [237, 242] width 5 height 7
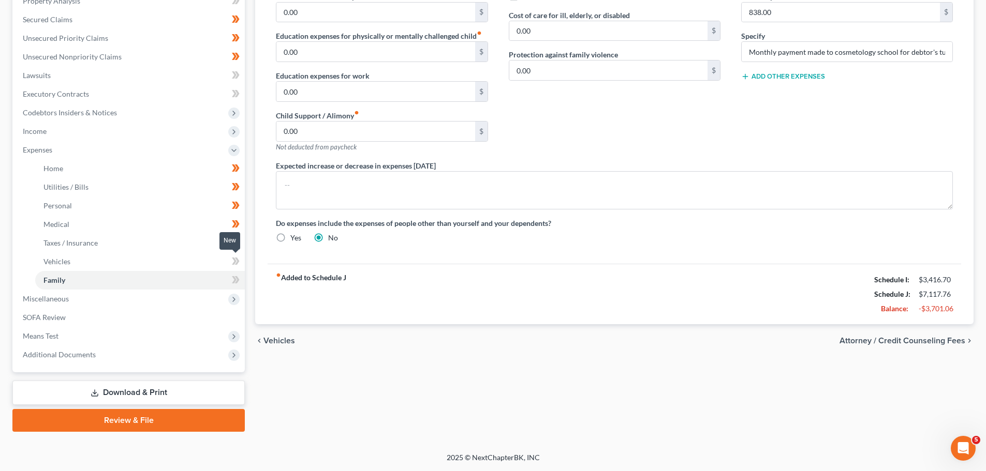
click at [238, 257] on icon at bounding box center [236, 261] width 8 height 13
drag, startPoint x: 238, startPoint y: 257, endPoint x: 236, endPoint y: 264, distance: 7.8
click at [237, 258] on icon at bounding box center [236, 261] width 8 height 13
click at [238, 282] on icon at bounding box center [237, 279] width 5 height 7
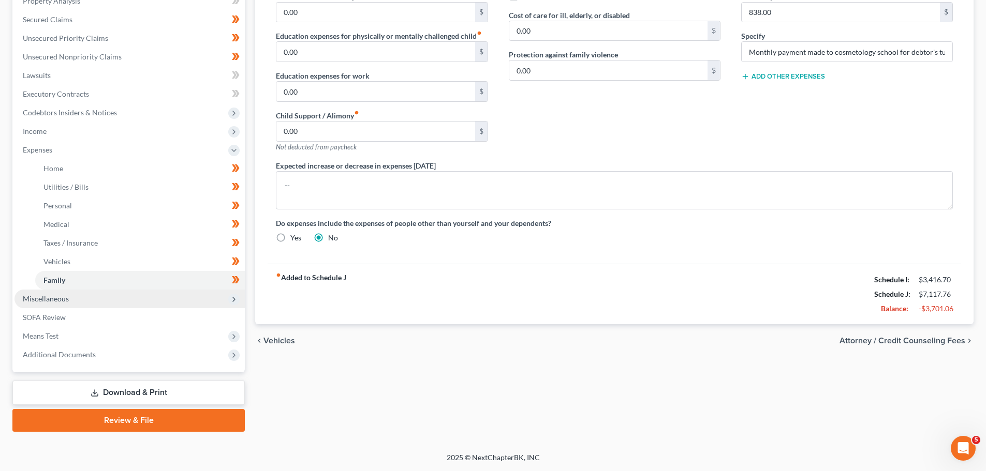
click at [83, 299] on span "Miscellaneous" at bounding box center [129, 299] width 230 height 19
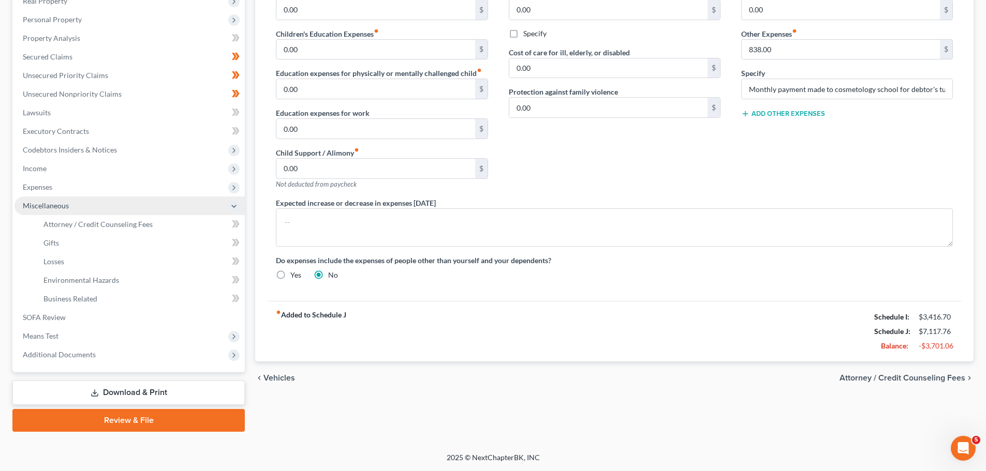
scroll to position [172, 0]
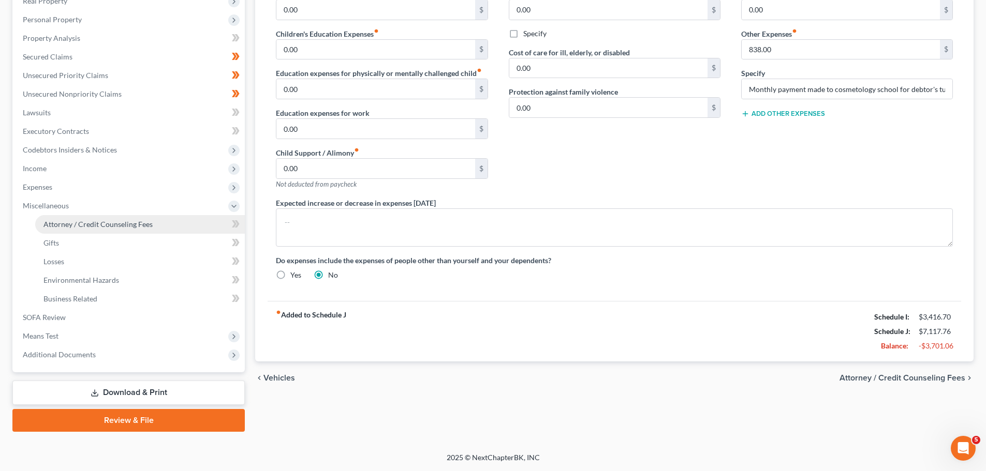
click at [87, 224] on span "Attorney / Credit Counseling Fees" at bounding box center [97, 224] width 109 height 9
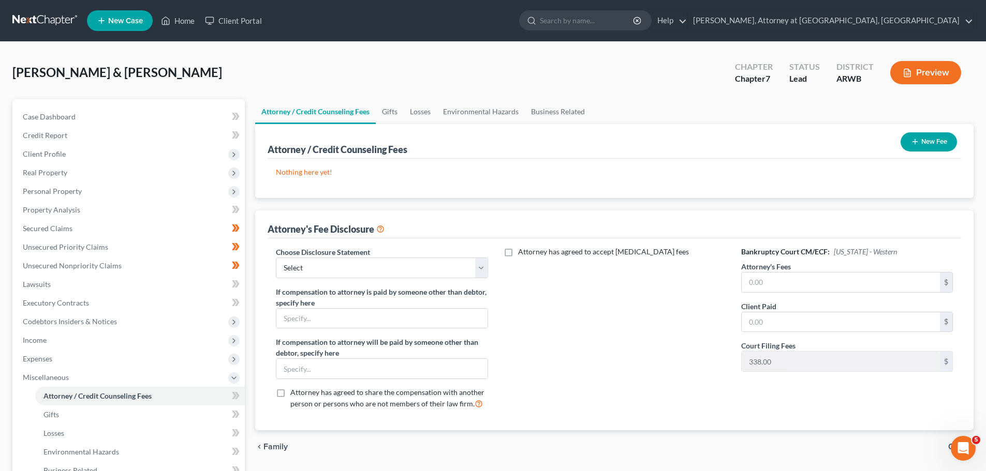
click at [932, 137] on button "New Fee" at bounding box center [928, 141] width 56 height 19
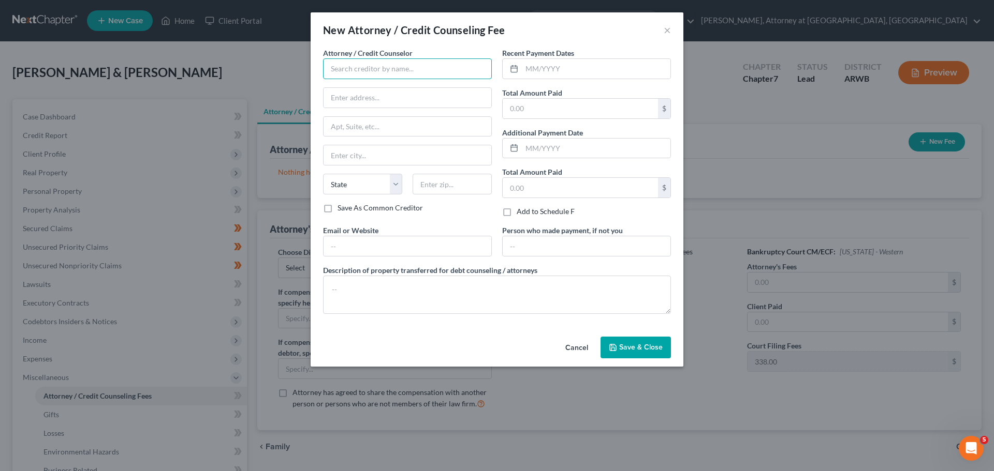
click at [383, 75] on input "text" at bounding box center [407, 68] width 169 height 21
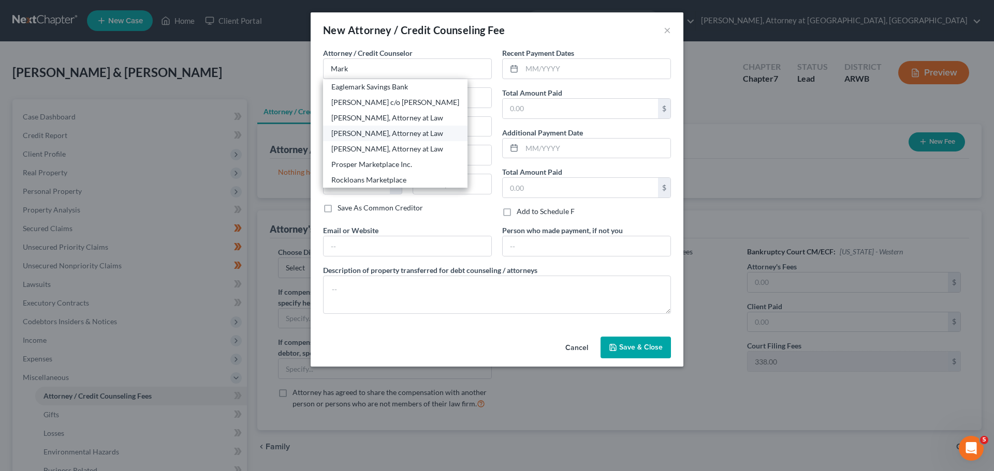
click at [389, 136] on div "[PERSON_NAME], Attorney at Law" at bounding box center [395, 133] width 128 height 10
type input "[PERSON_NAME], Attorney at Law"
type input "205 NW "A" Street"
type input "[PERSON_NAME][GEOGRAPHIC_DATA]"
type input "[GEOGRAPHIC_DATA]"
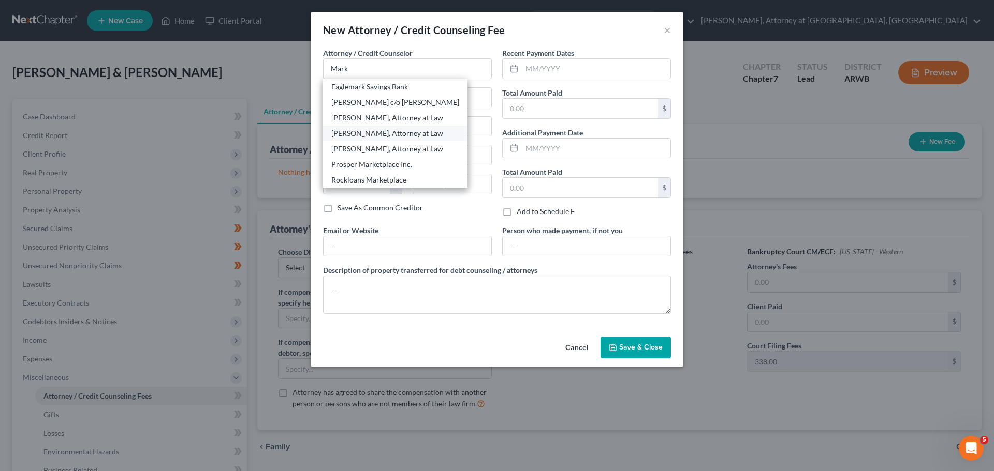
select select "2"
type input "72712"
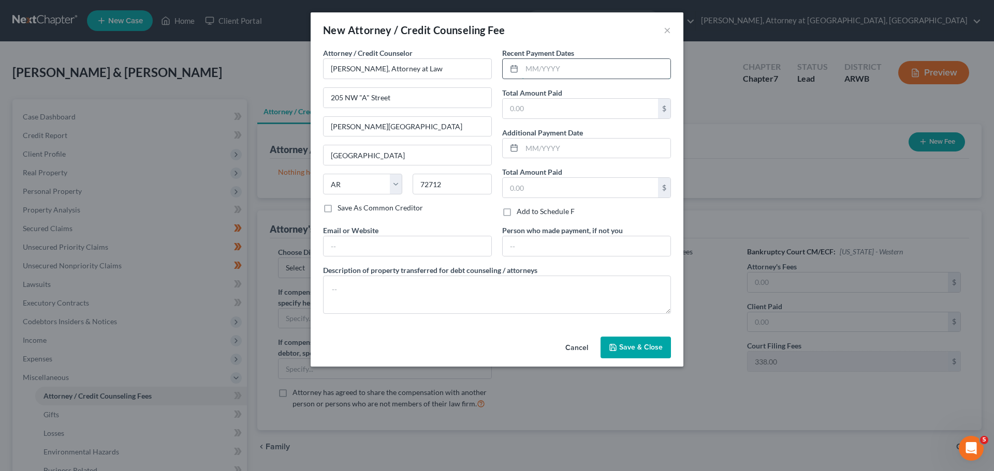
click at [528, 64] on input "text" at bounding box center [596, 69] width 149 height 20
type input "[DATE]"
click at [537, 109] on input "text" at bounding box center [579, 109] width 155 height 20
type input "2,440.00"
click at [645, 350] on span "Save & Close" at bounding box center [640, 347] width 43 height 9
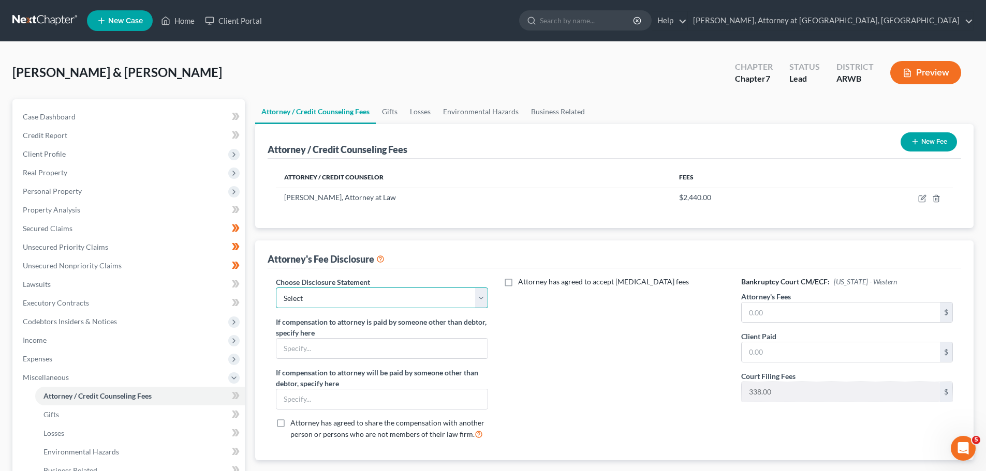
click at [334, 296] on select "Select [PERSON_NAME], Attorney at Law" at bounding box center [382, 298] width 212 height 21
select select "0"
click at [276, 288] on select "Select [PERSON_NAME], Attorney at Law" at bounding box center [382, 298] width 212 height 21
click at [765, 307] on input "text" at bounding box center [841, 313] width 198 height 20
type input "2,102.00"
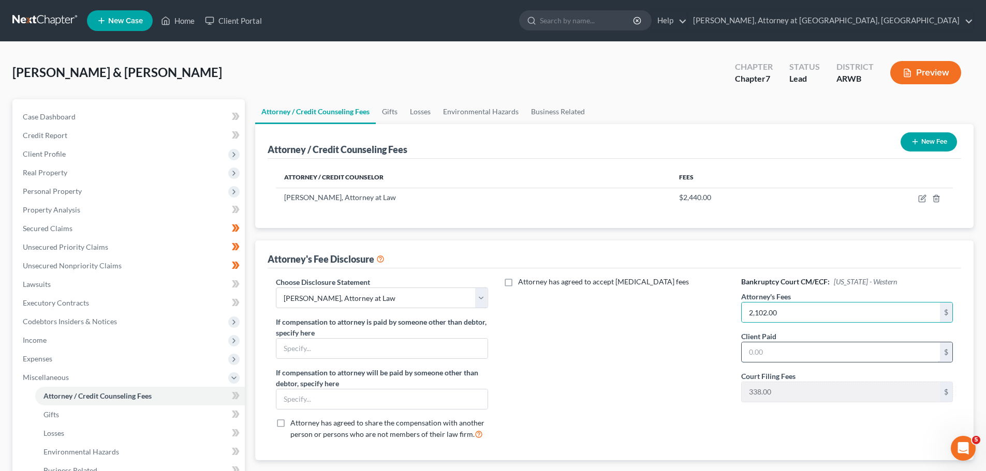
click at [754, 352] on input "text" at bounding box center [841, 353] width 198 height 20
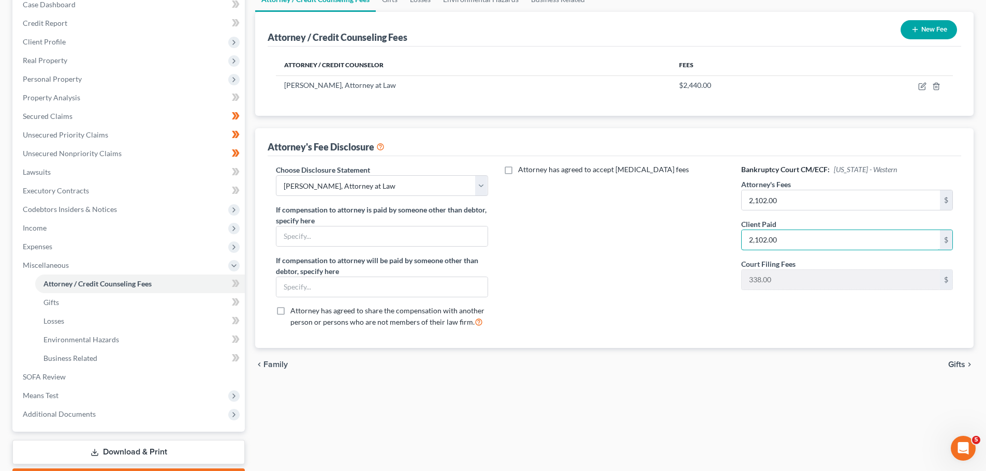
scroll to position [155, 0]
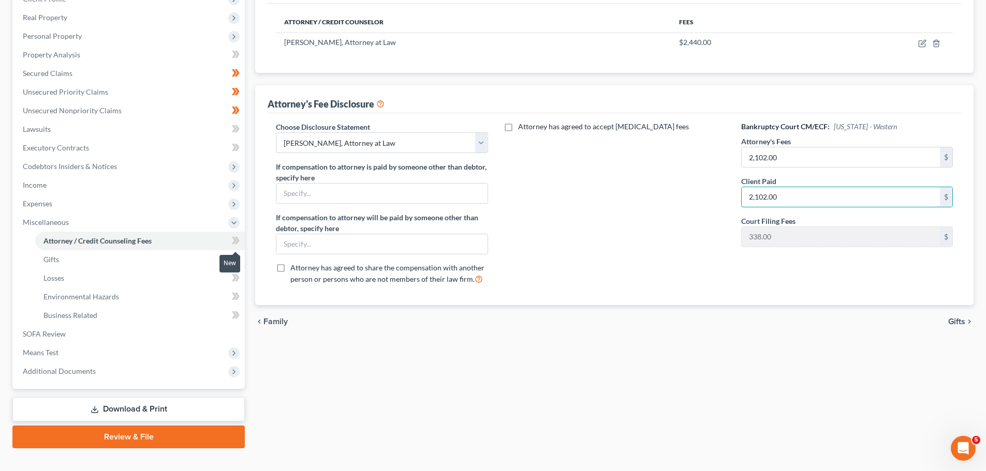
type input "2,102.00"
click at [240, 240] on icon at bounding box center [236, 240] width 8 height 13
click at [237, 262] on icon at bounding box center [237, 259] width 5 height 7
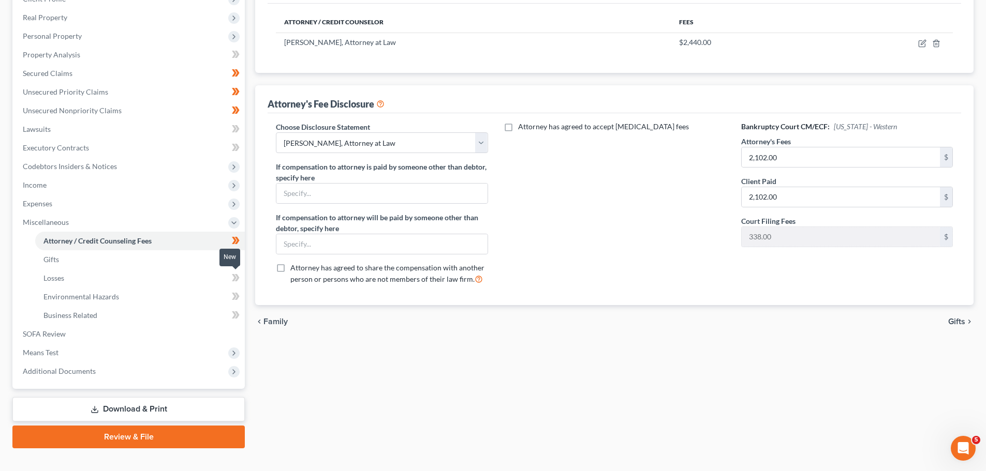
click at [237, 276] on icon at bounding box center [237, 277] width 5 height 7
click at [239, 295] on icon at bounding box center [236, 296] width 8 height 13
click at [239, 296] on icon at bounding box center [236, 296] width 8 height 13
click at [234, 314] on icon at bounding box center [234, 315] width 5 height 7
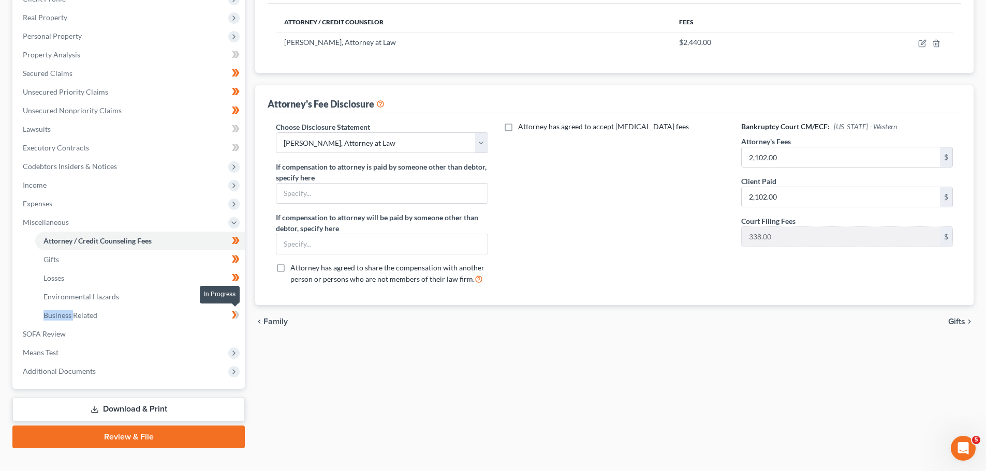
click at [234, 314] on icon at bounding box center [234, 315] width 5 height 7
click at [83, 334] on link "SOFA Review" at bounding box center [129, 334] width 230 height 19
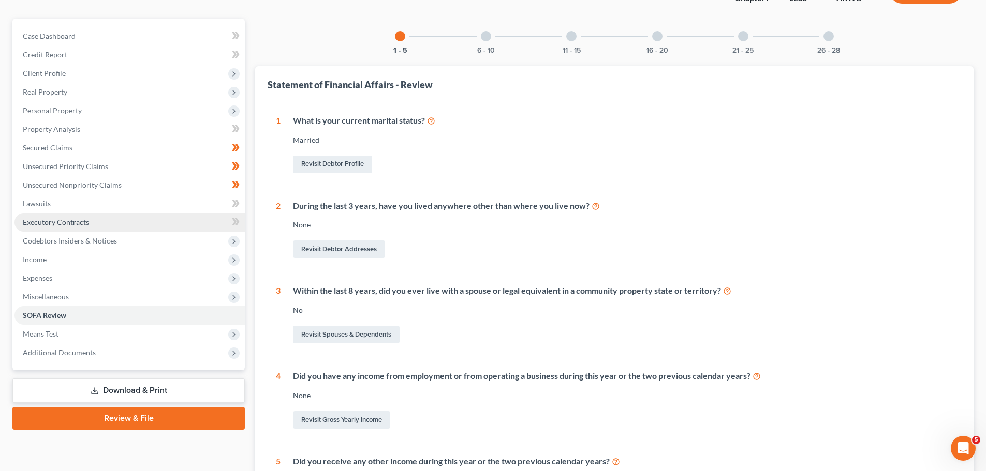
scroll to position [80, 0]
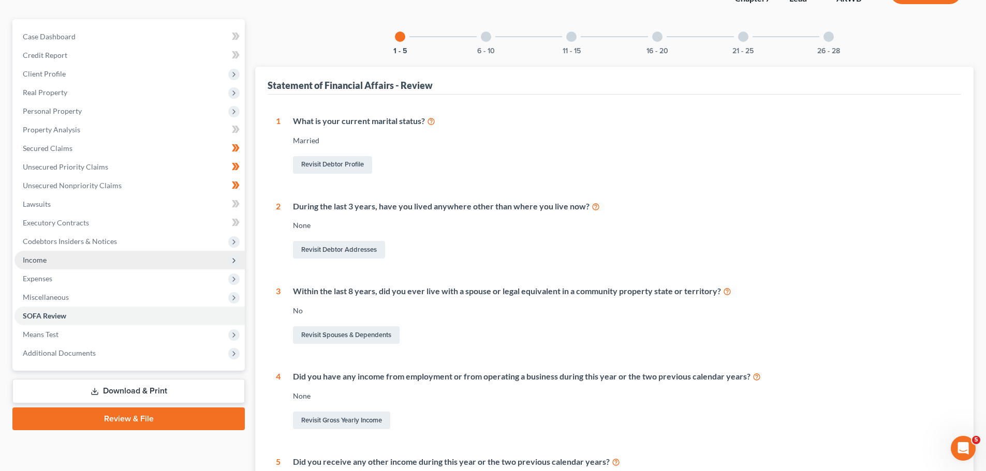
click at [36, 257] on span "Income" at bounding box center [35, 260] width 24 height 9
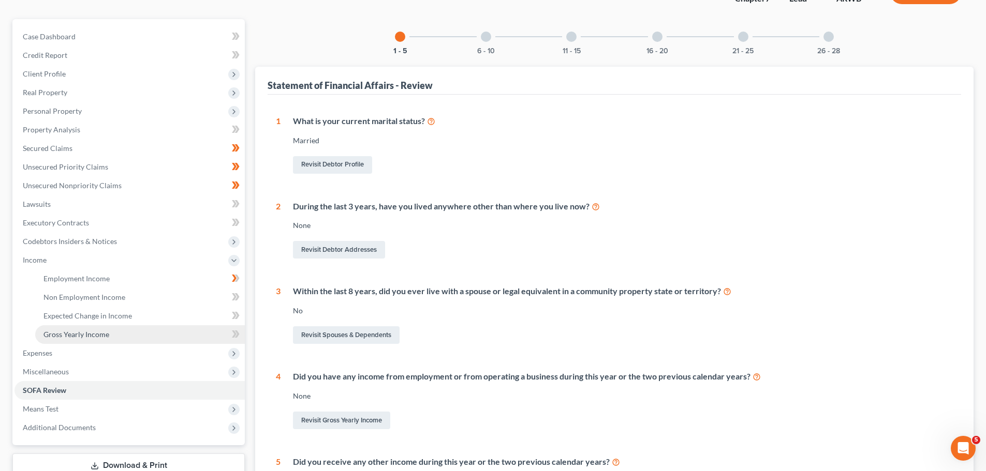
click at [58, 330] on span "Gross Yearly Income" at bounding box center [76, 334] width 66 height 9
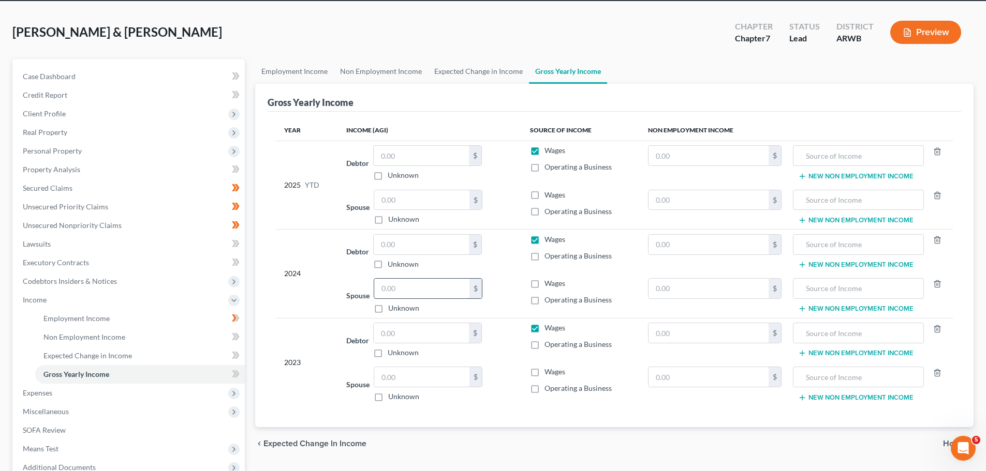
scroll to position [103, 0]
